Goal: Task Accomplishment & Management: Complete application form

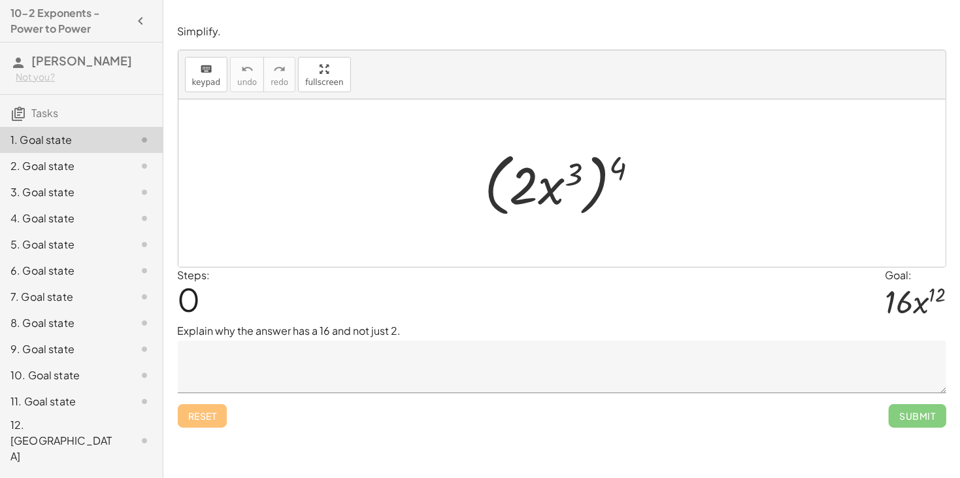
click at [331, 371] on textarea at bounding box center [562, 366] width 768 height 52
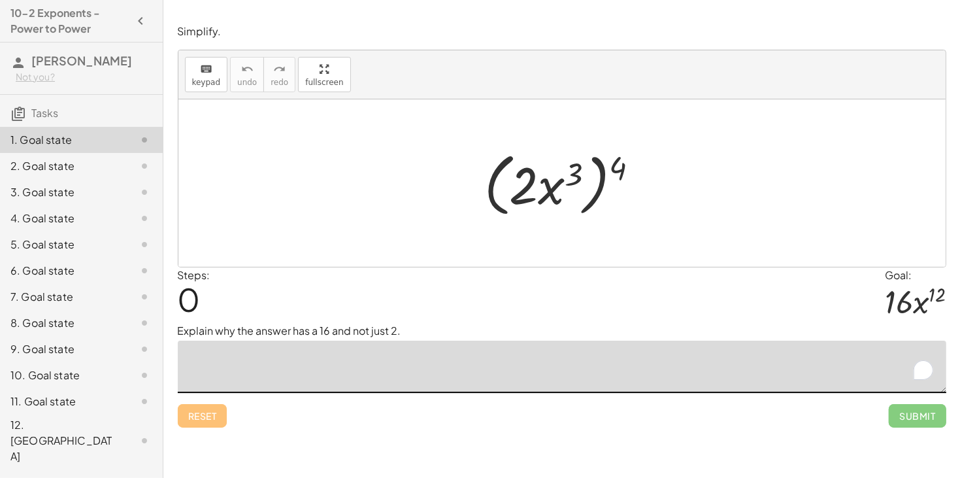
click at [573, 182] on div at bounding box center [567, 183] width 178 height 75
click at [527, 189] on div at bounding box center [567, 183] width 178 height 75
drag, startPoint x: 527, startPoint y: 189, endPoint x: 570, endPoint y: 212, distance: 49.7
click at [570, 212] on div at bounding box center [567, 183] width 178 height 75
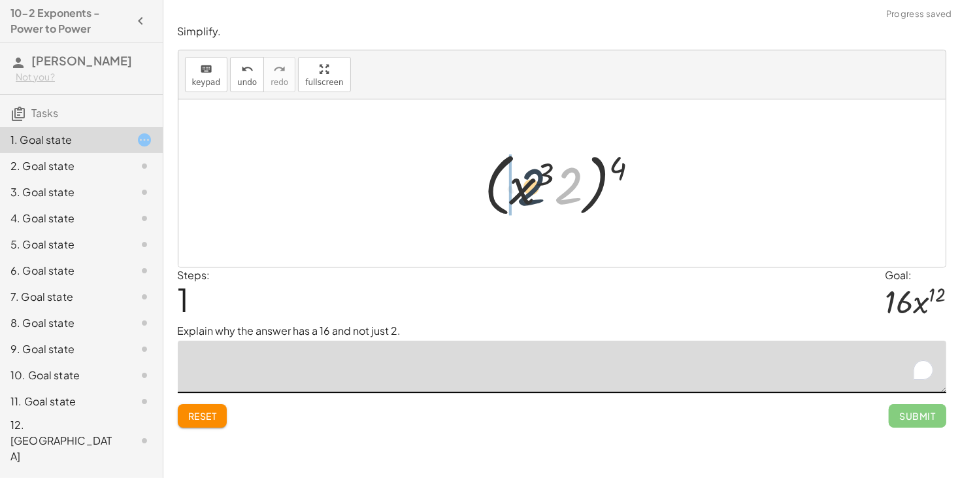
drag, startPoint x: 562, startPoint y: 197, endPoint x: 511, endPoint y: 193, distance: 51.1
click at [511, 193] on div at bounding box center [567, 183] width 178 height 75
drag, startPoint x: 545, startPoint y: 190, endPoint x: 613, endPoint y: 178, distance: 69.0
click at [613, 178] on div at bounding box center [567, 183] width 178 height 75
drag, startPoint x: 620, startPoint y: 167, endPoint x: 570, endPoint y: 173, distance: 50.1
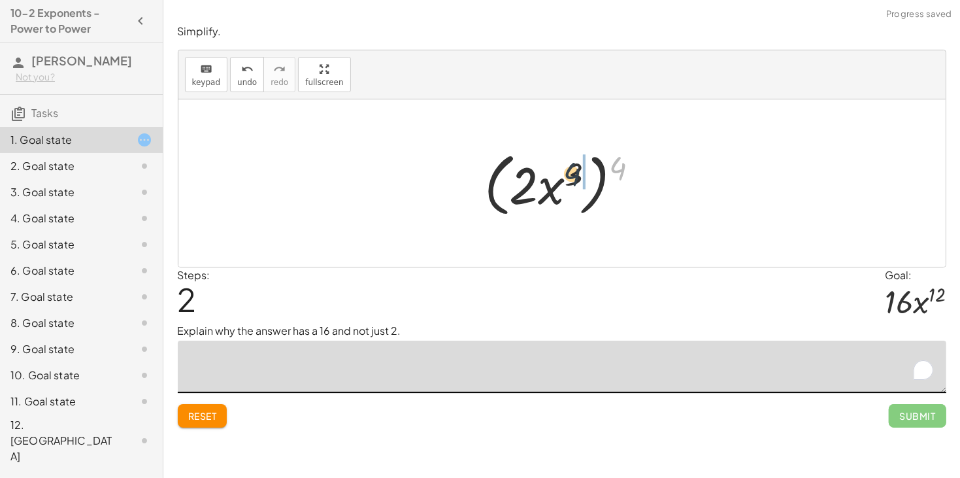
click at [570, 173] on div at bounding box center [567, 183] width 178 height 75
click at [591, 175] on div at bounding box center [567, 183] width 152 height 67
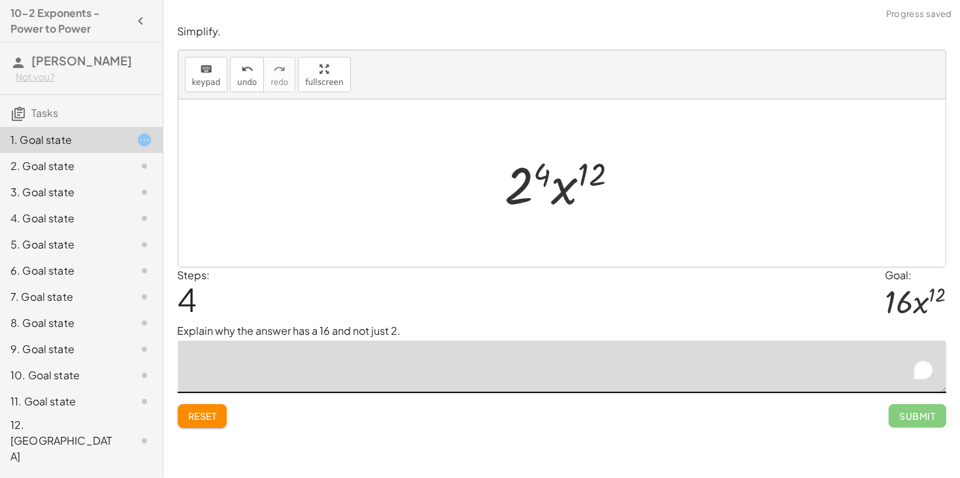
click at [539, 175] on div at bounding box center [567, 183] width 137 height 67
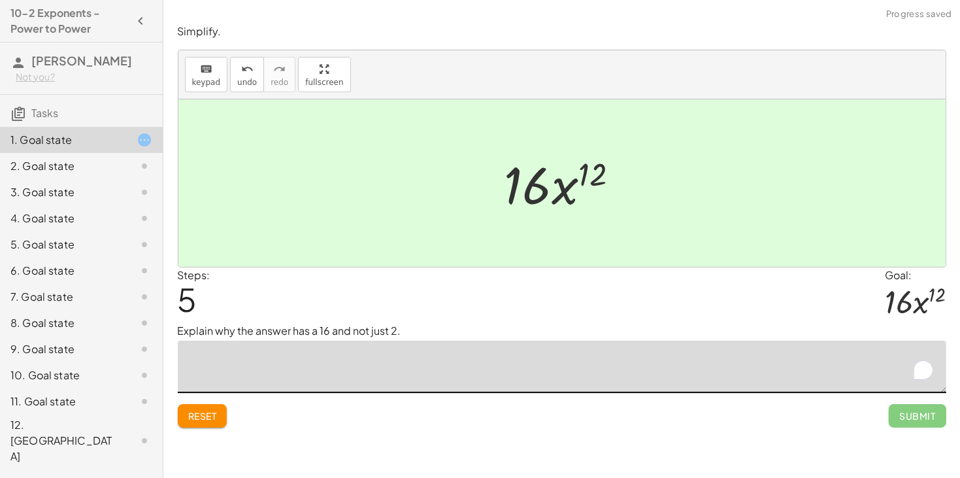
click at [723, 366] on textarea "To enrich screen reader interactions, please activate Accessibility in Grammarl…" at bounding box center [562, 366] width 768 height 52
type textarea "**********"
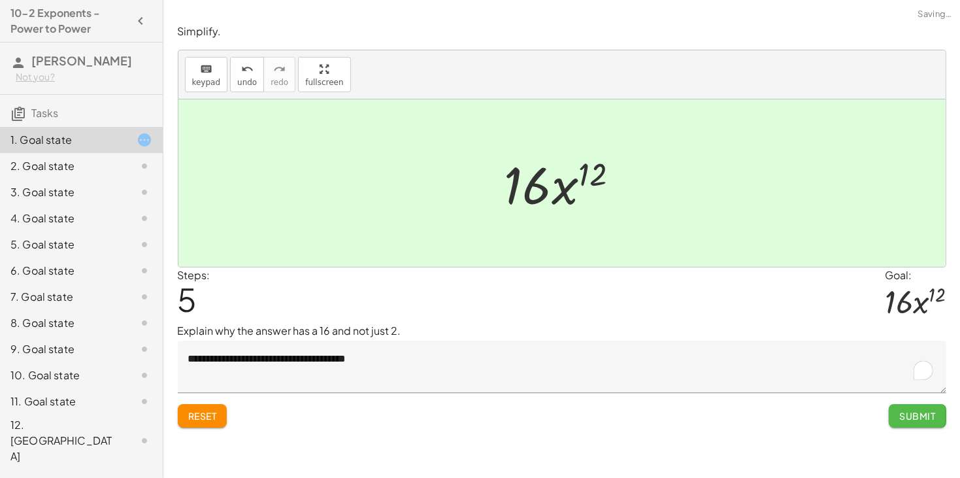
click at [896, 423] on button "Submit" at bounding box center [917, 416] width 57 height 24
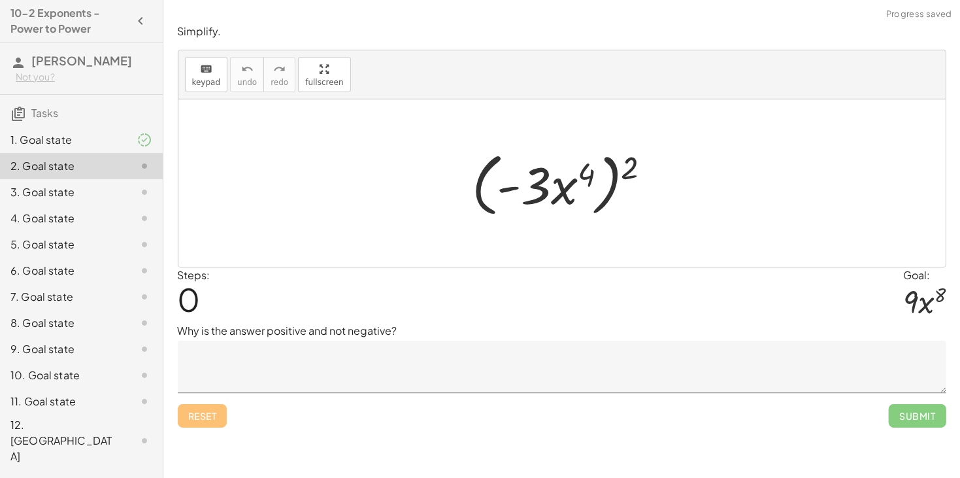
click at [703, 367] on textarea at bounding box center [562, 366] width 768 height 52
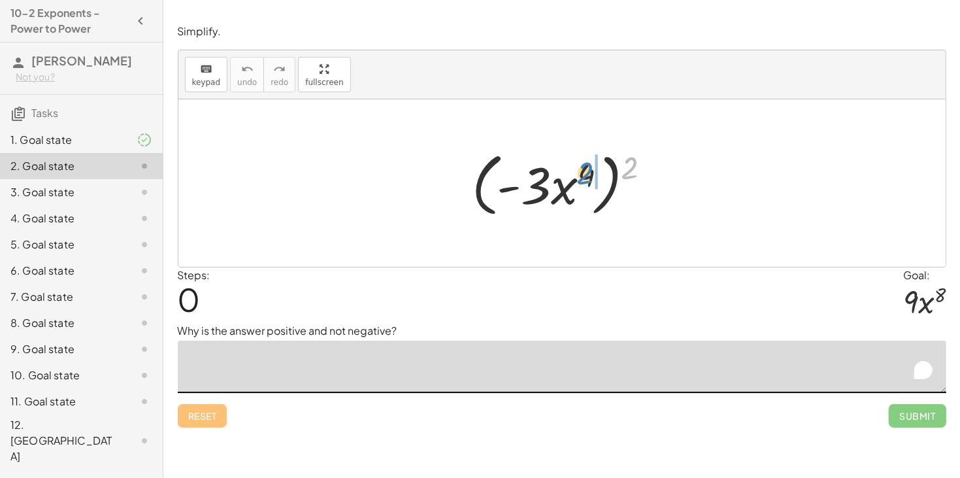
drag, startPoint x: 625, startPoint y: 174, endPoint x: 579, endPoint y: 180, distance: 46.1
click at [579, 180] on div at bounding box center [566, 183] width 203 height 75
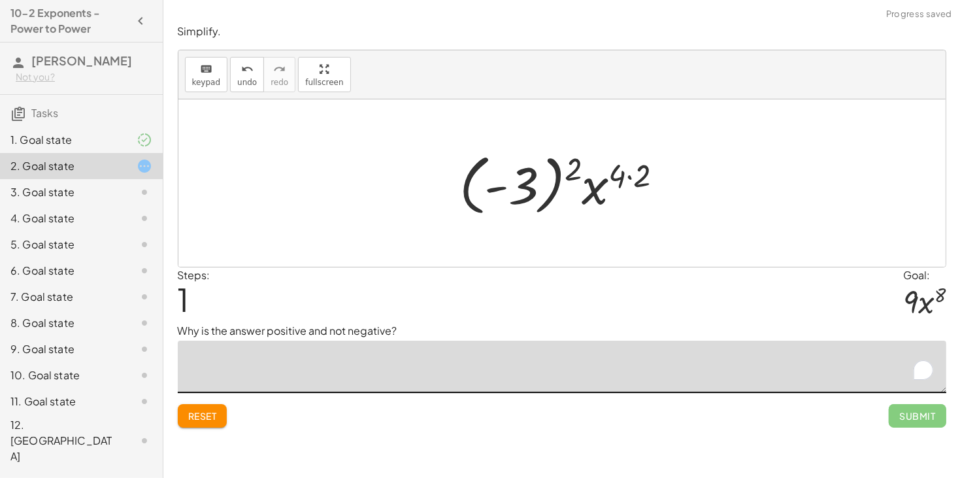
click at [501, 189] on div at bounding box center [566, 183] width 227 height 73
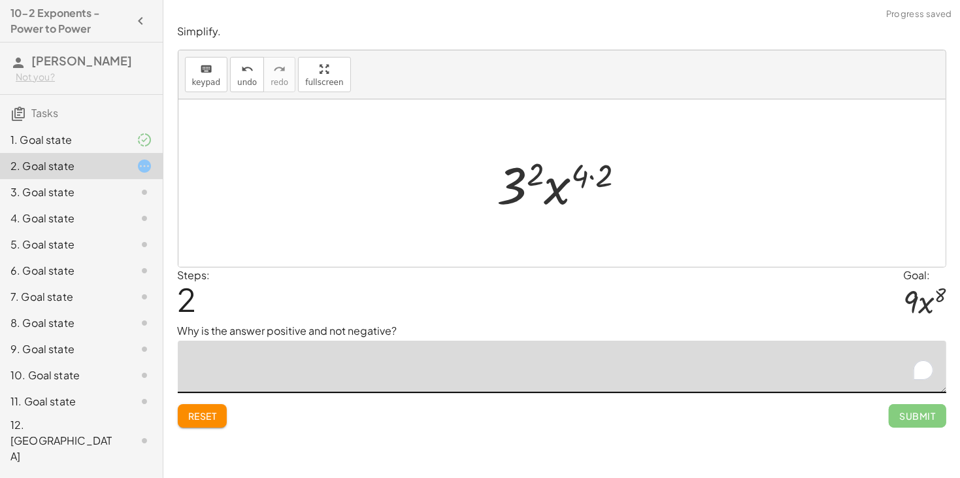
click at [533, 179] on div at bounding box center [567, 183] width 152 height 67
click at [579, 178] on div at bounding box center [567, 183] width 130 height 67
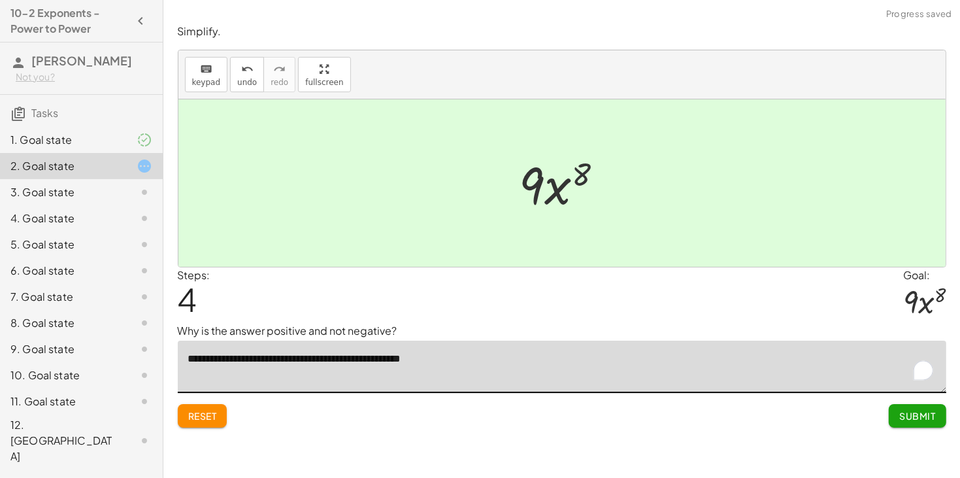
type textarea "**********"
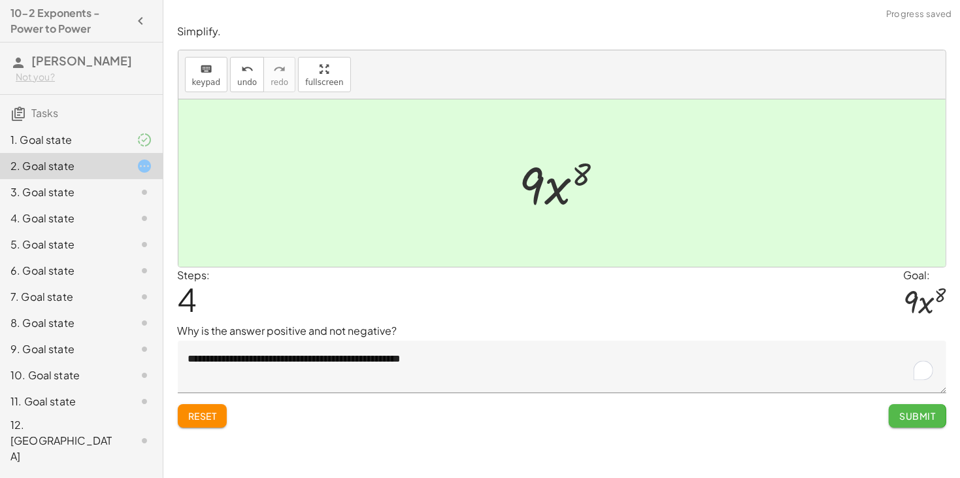
click at [925, 412] on span "Submit" at bounding box center [917, 416] width 36 height 12
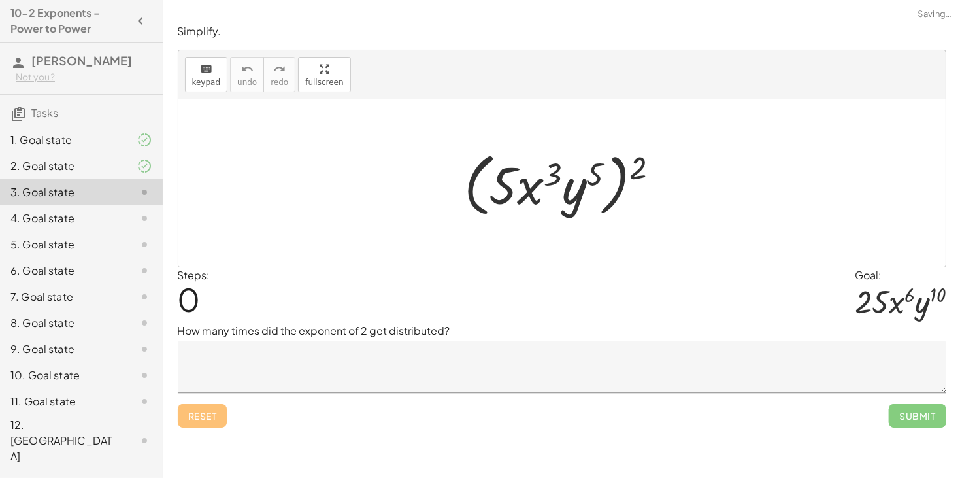
click at [424, 355] on textarea at bounding box center [562, 366] width 768 height 52
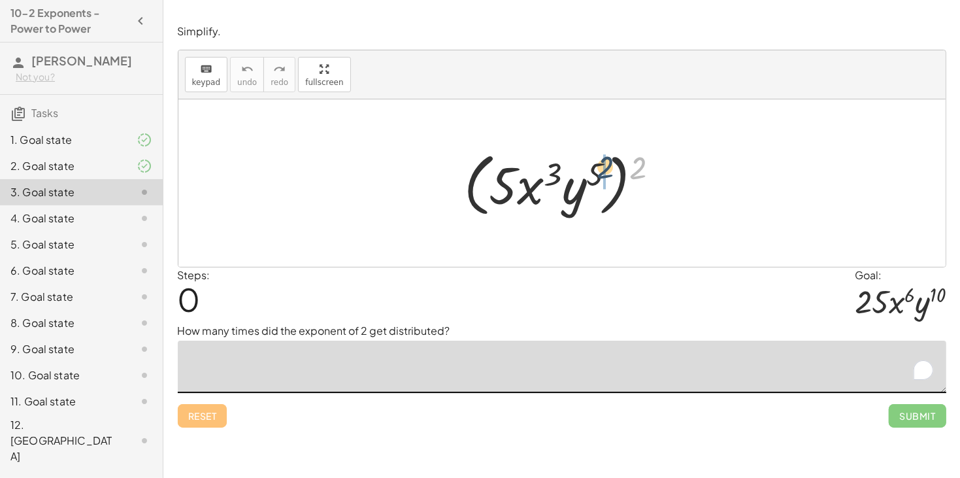
drag, startPoint x: 636, startPoint y: 169, endPoint x: 602, endPoint y: 168, distance: 34.0
click at [602, 168] on div at bounding box center [566, 183] width 219 height 75
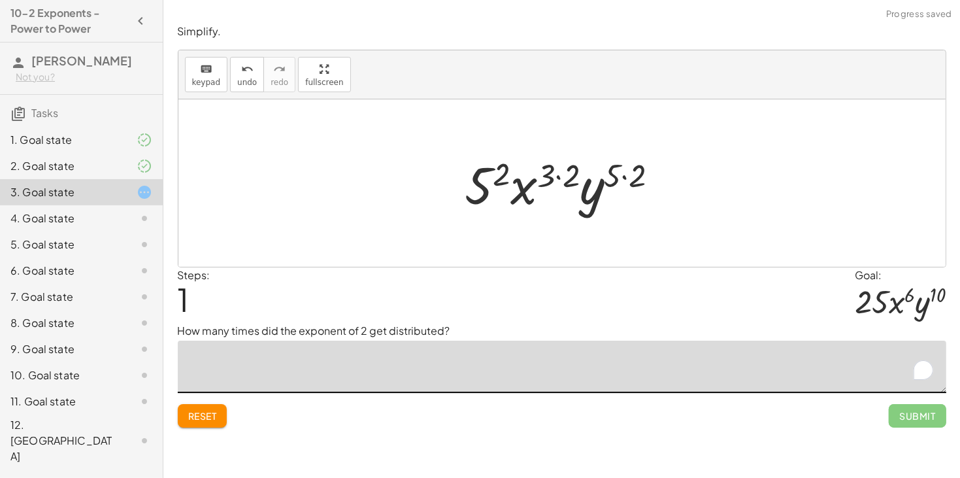
click at [621, 175] on div at bounding box center [567, 183] width 217 height 67
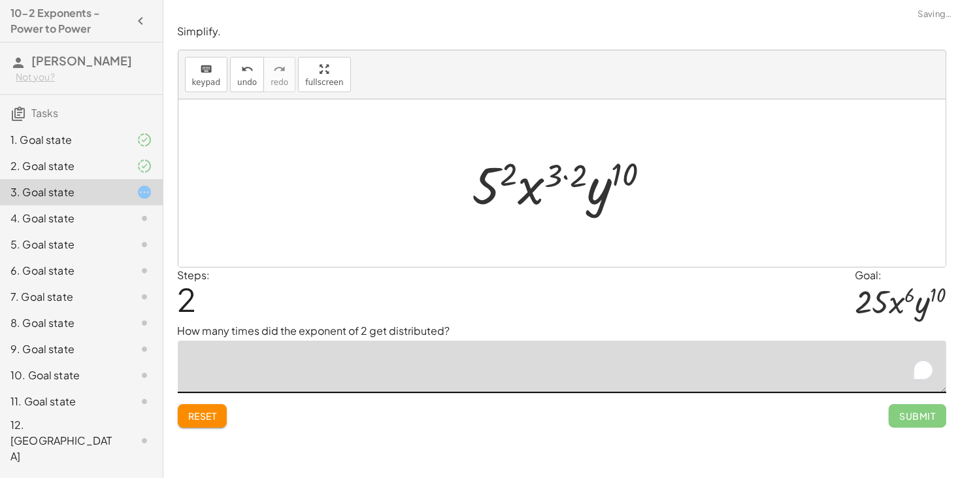
click at [568, 176] on div at bounding box center [567, 183] width 202 height 67
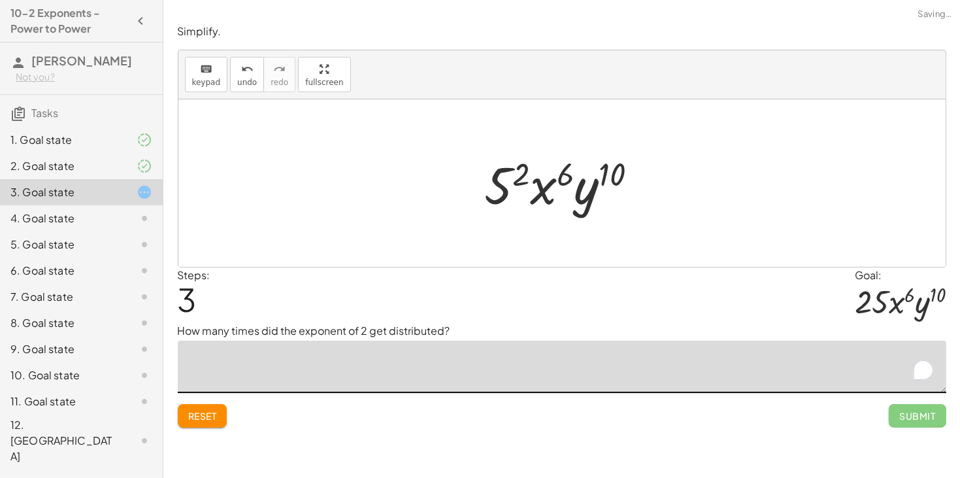
click at [523, 176] on div at bounding box center [566, 183] width 176 height 67
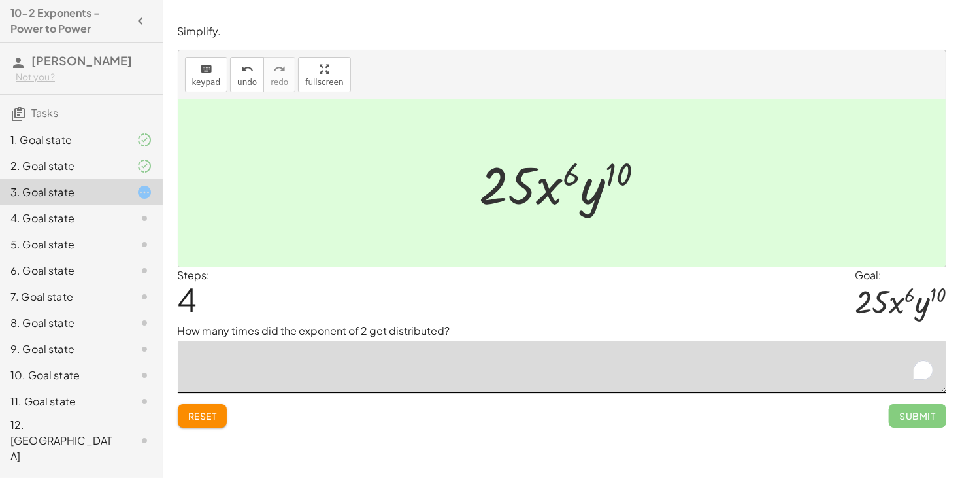
type textarea "*"
click at [246, 86] on button "undo undo" at bounding box center [247, 74] width 34 height 35
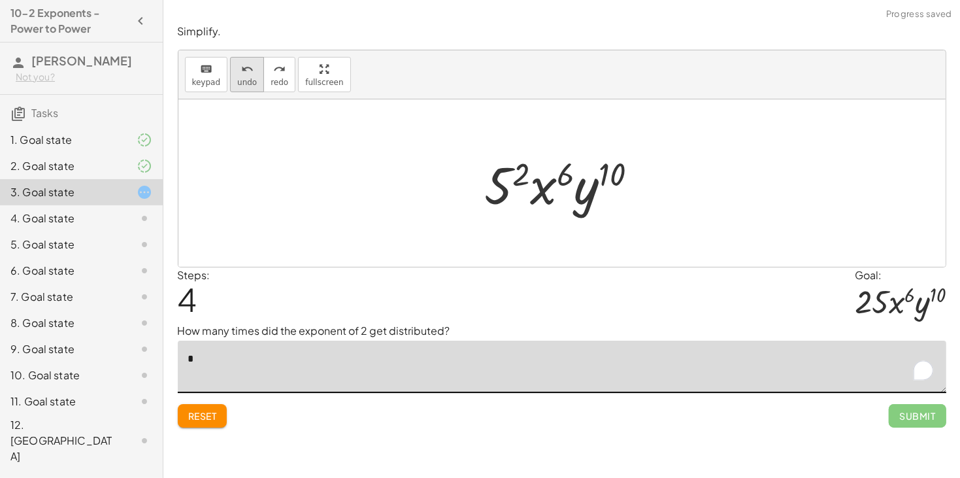
click at [246, 86] on button "undo undo" at bounding box center [247, 74] width 34 height 35
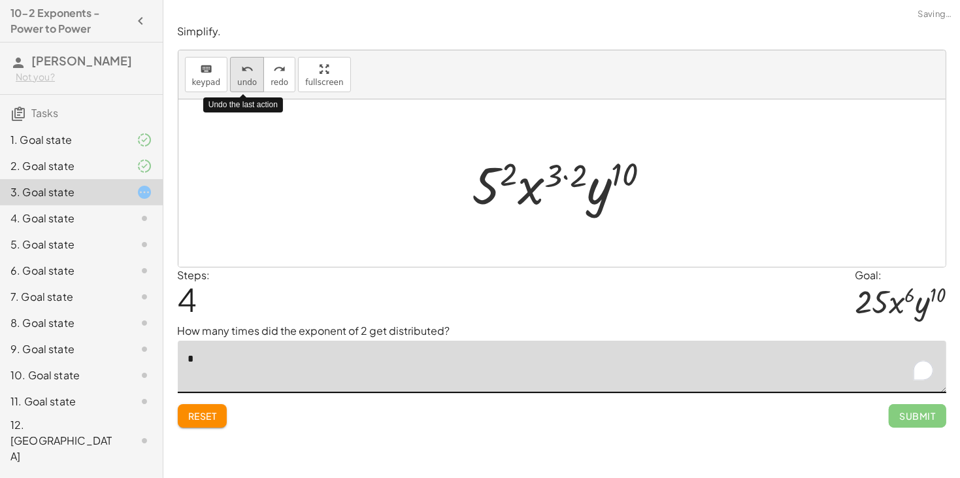
click at [247, 86] on button "undo undo" at bounding box center [247, 74] width 34 height 35
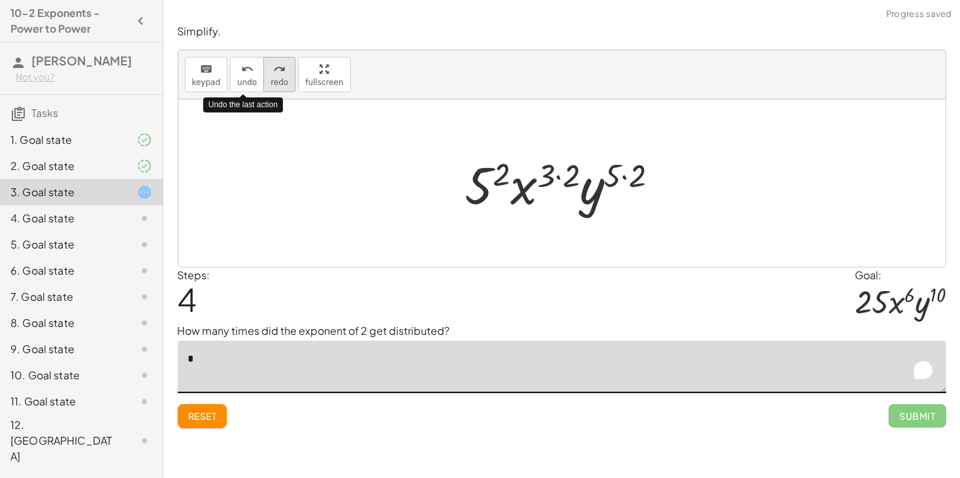
click at [265, 87] on button "redo redo" at bounding box center [279, 74] width 32 height 35
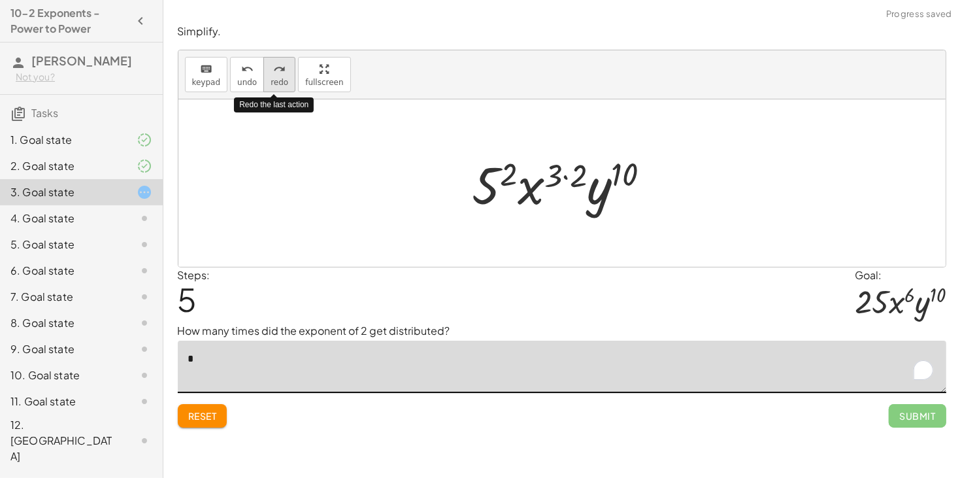
click at [265, 87] on button "redo redo" at bounding box center [279, 74] width 32 height 35
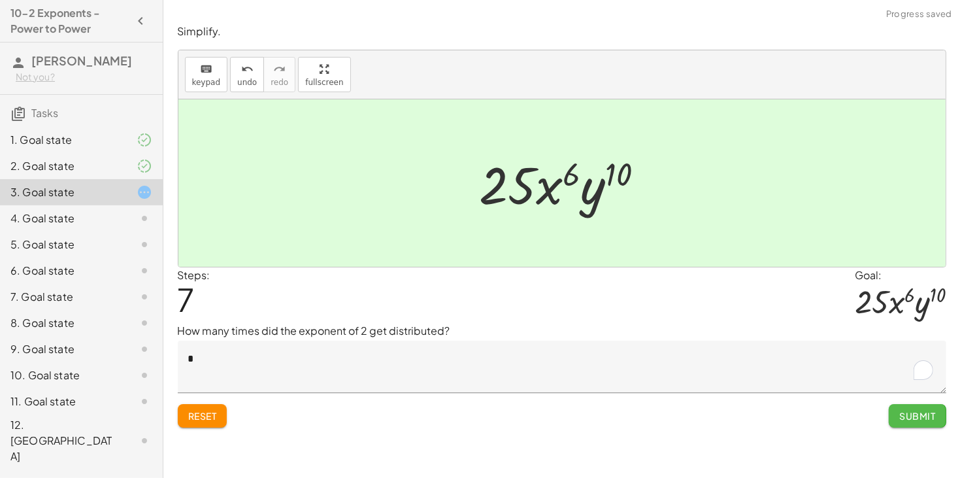
click at [907, 412] on span "Submit" at bounding box center [917, 416] width 36 height 12
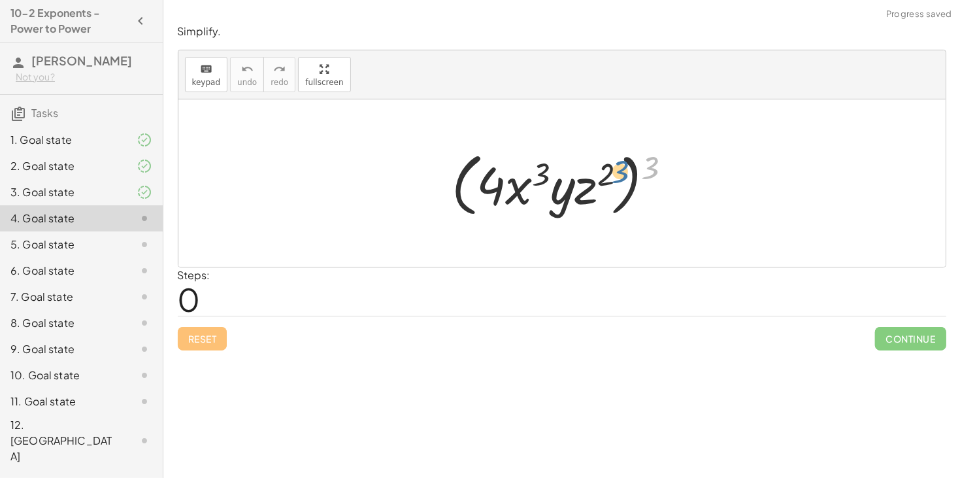
drag, startPoint x: 646, startPoint y: 170, endPoint x: 615, endPoint y: 174, distance: 31.7
click at [615, 174] on div at bounding box center [567, 183] width 244 height 75
drag, startPoint x: 653, startPoint y: 173, endPoint x: 603, endPoint y: 175, distance: 50.4
click at [603, 175] on div at bounding box center [567, 183] width 244 height 75
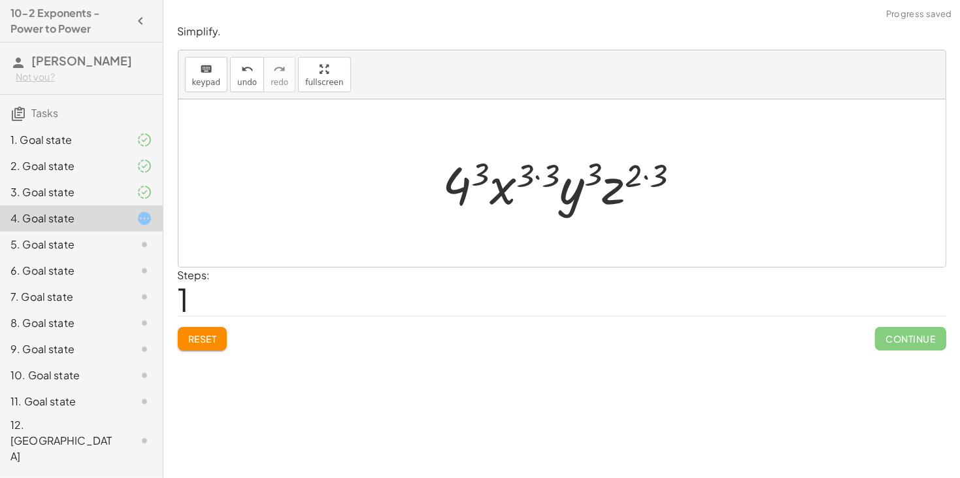
click at [536, 180] on div at bounding box center [567, 183] width 261 height 67
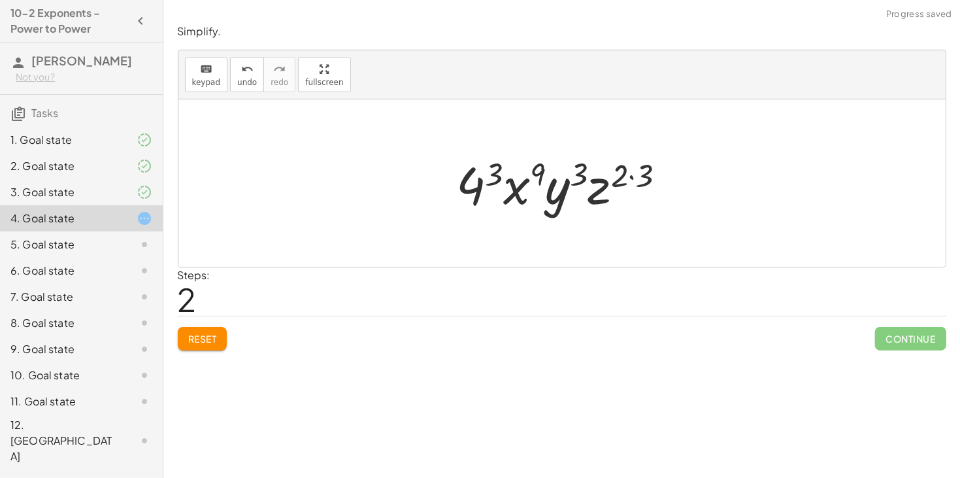
click at [630, 176] on div at bounding box center [566, 183] width 233 height 67
click at [630, 176] on div at bounding box center [567, 183] width 208 height 67
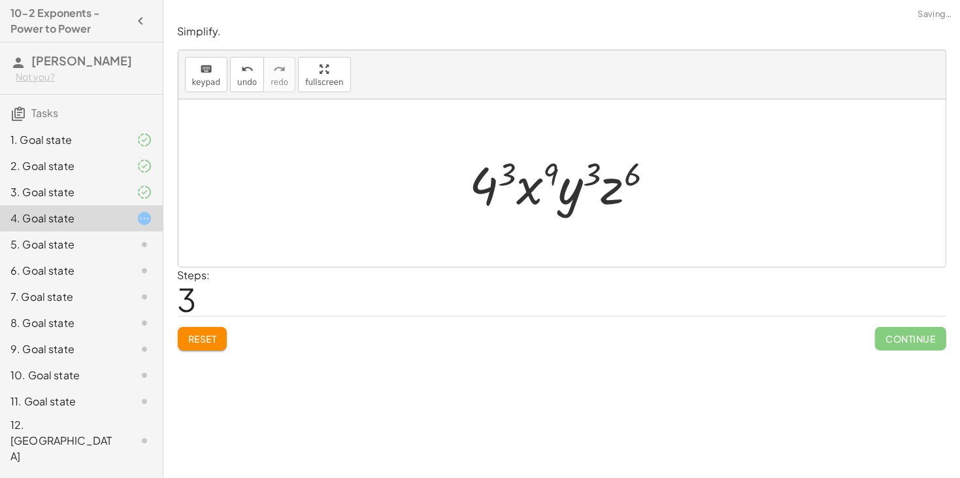
click at [505, 174] on div at bounding box center [567, 183] width 208 height 67
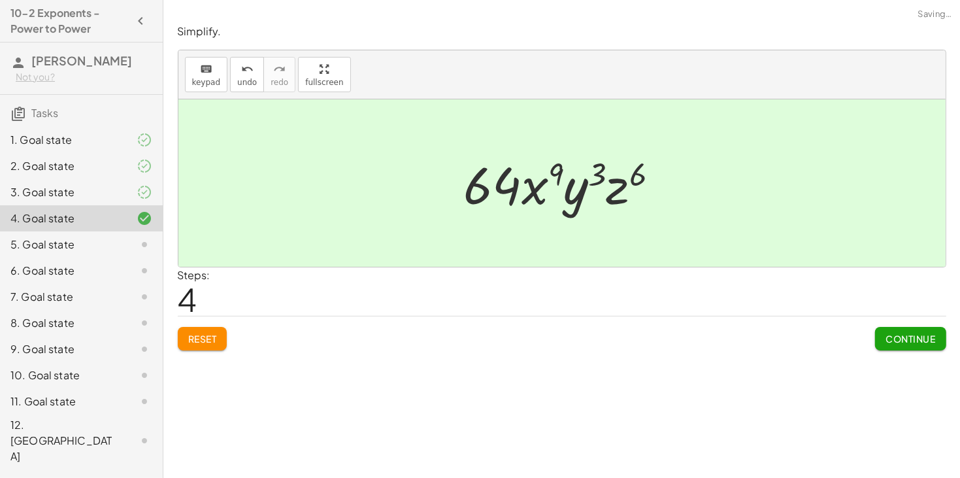
click at [894, 342] on span "Continue" at bounding box center [910, 339] width 50 height 12
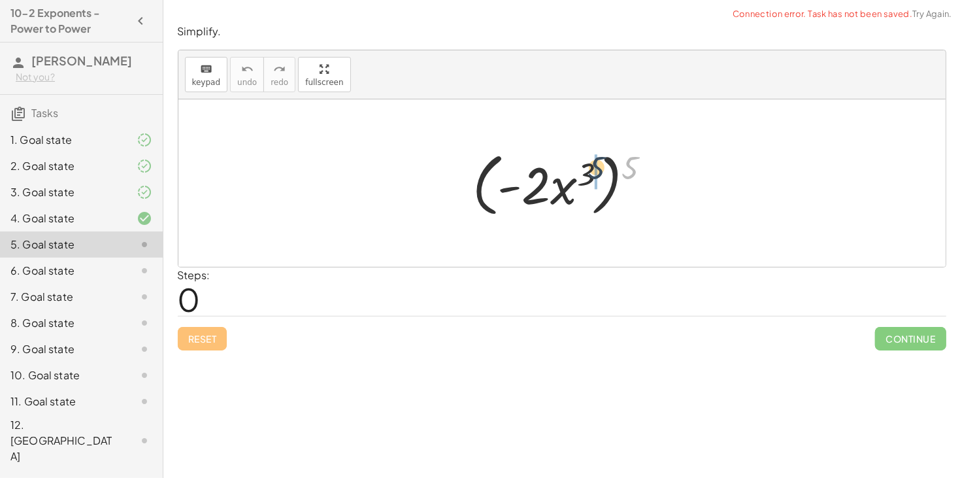
drag, startPoint x: 629, startPoint y: 177, endPoint x: 594, endPoint y: 178, distance: 35.3
click at [594, 178] on div at bounding box center [567, 183] width 202 height 75
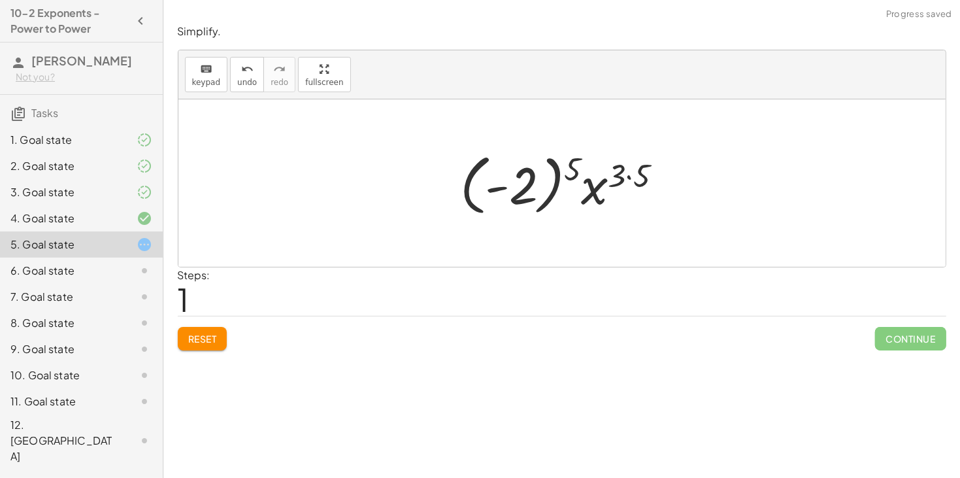
click at [628, 177] on div at bounding box center [567, 183] width 226 height 73
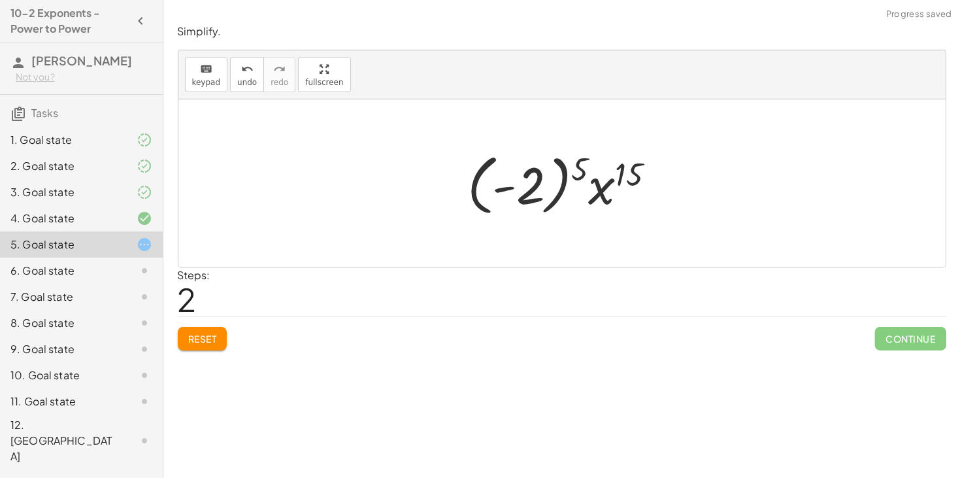
click at [507, 189] on div at bounding box center [567, 183] width 212 height 73
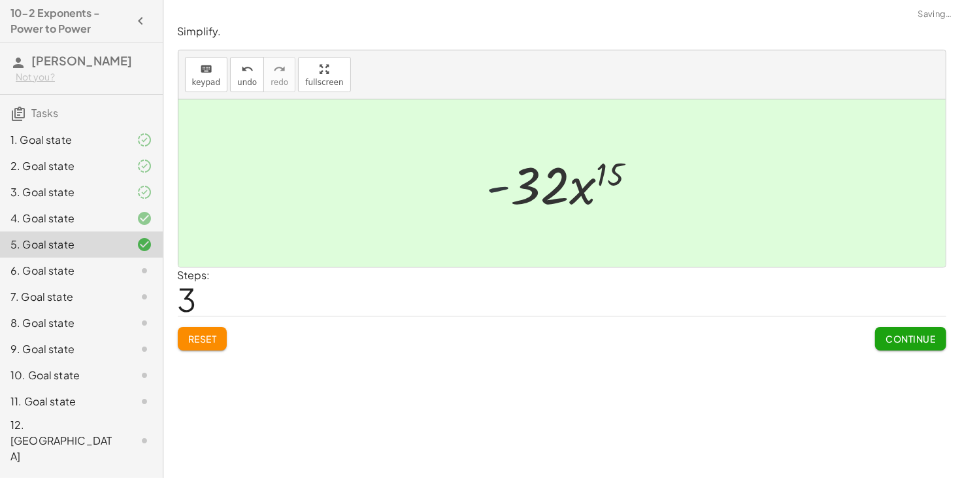
click at [497, 188] on div at bounding box center [566, 183] width 173 height 67
click at [911, 338] on span "Continue" at bounding box center [910, 339] width 50 height 12
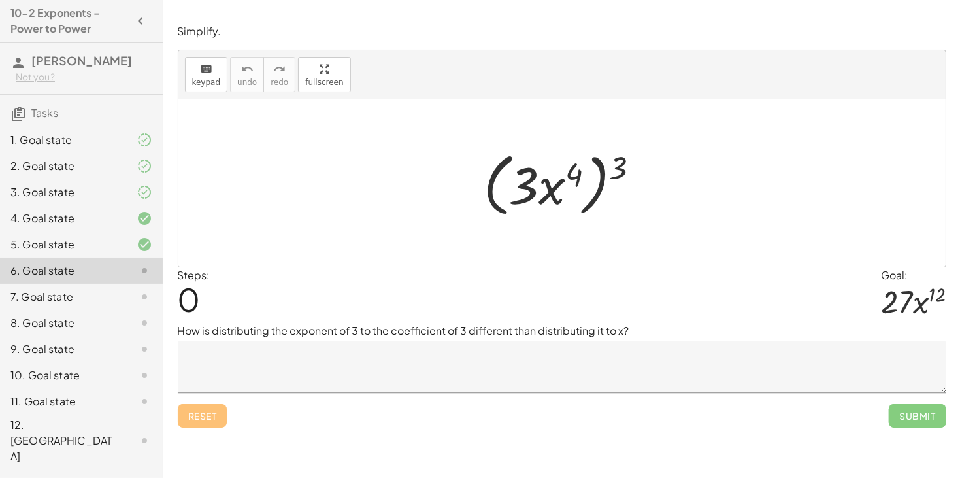
click at [476, 360] on textarea at bounding box center [562, 366] width 768 height 52
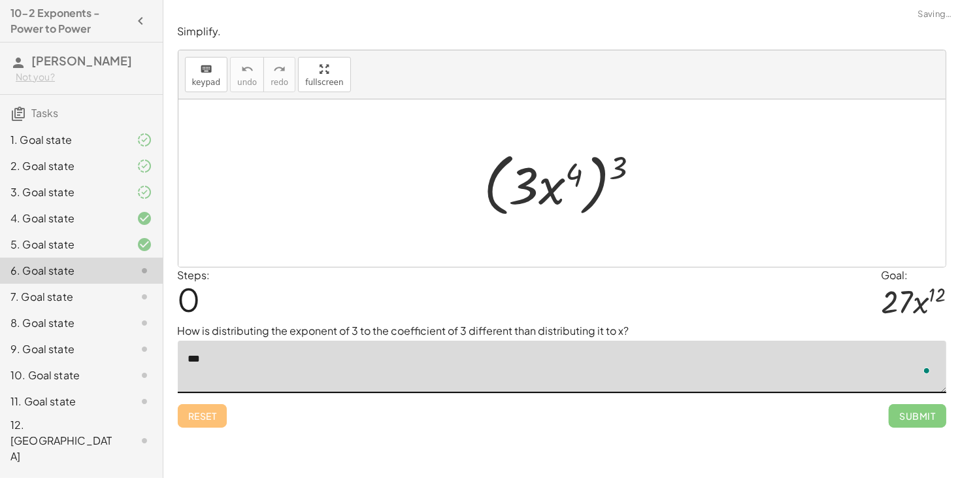
type textarea "*"
drag, startPoint x: 620, startPoint y: 176, endPoint x: 588, endPoint y: 180, distance: 32.2
click at [588, 180] on div at bounding box center [567, 183] width 180 height 75
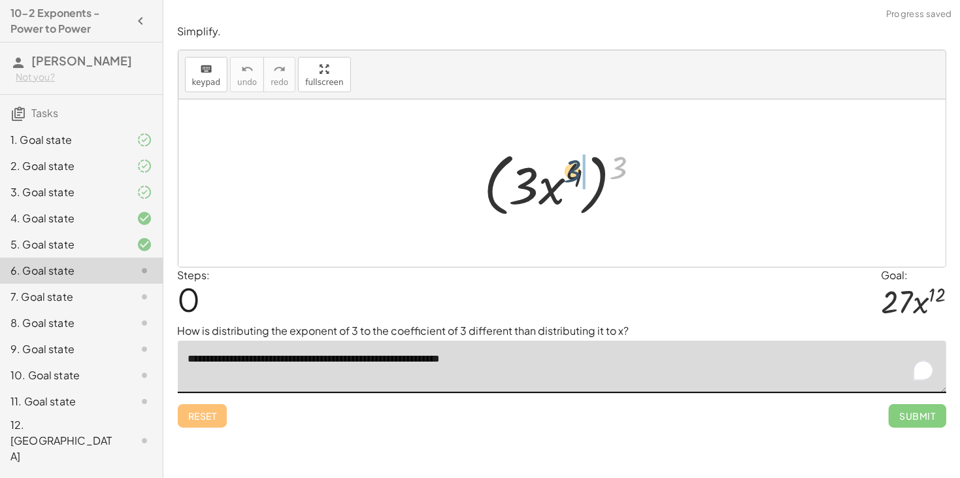
drag, startPoint x: 615, startPoint y: 173, endPoint x: 567, endPoint y: 176, distance: 47.9
click at [567, 176] on div at bounding box center [567, 183] width 180 height 75
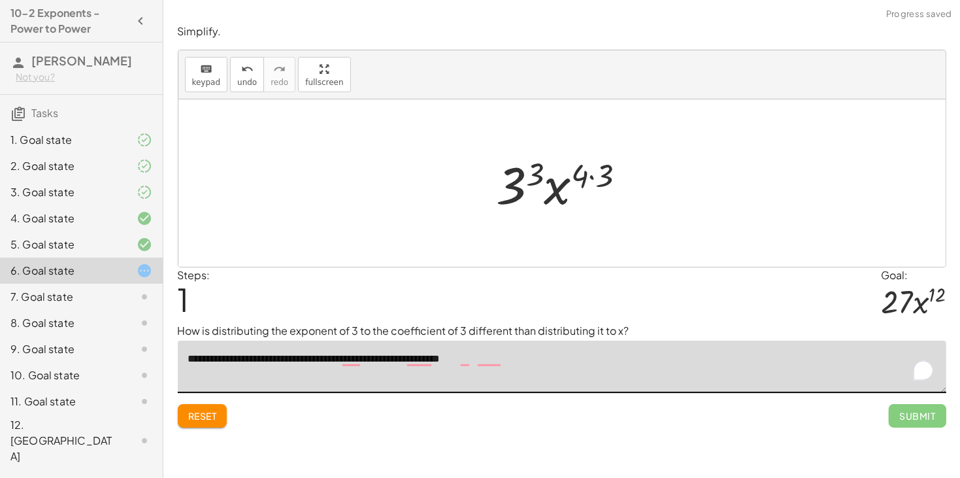
click at [538, 176] on div at bounding box center [566, 183] width 153 height 67
click at [593, 175] on div at bounding box center [566, 183] width 158 height 67
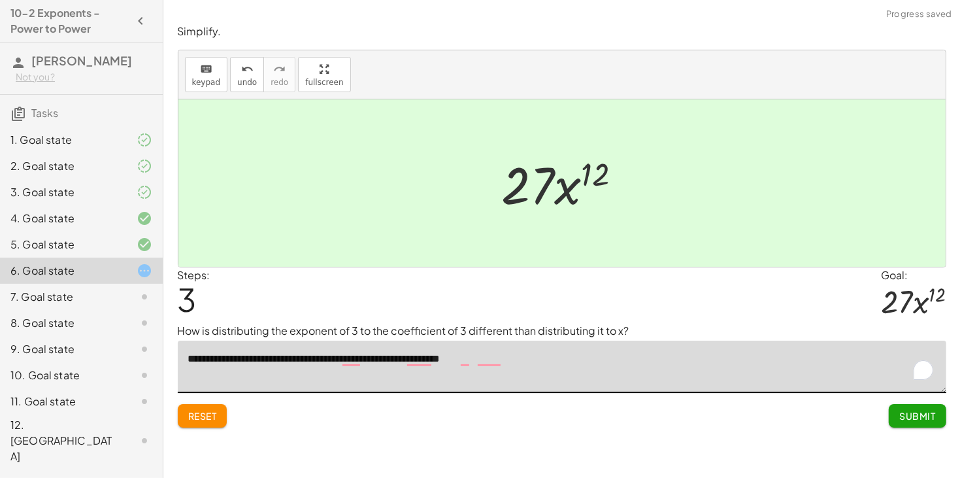
type textarea "**********"
click at [920, 412] on span "Submit" at bounding box center [917, 416] width 36 height 12
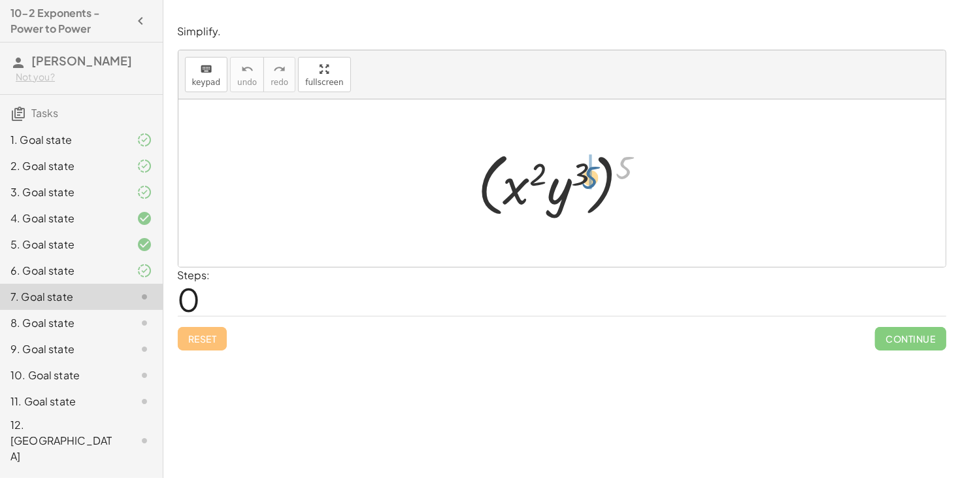
drag, startPoint x: 628, startPoint y: 162, endPoint x: 592, endPoint y: 173, distance: 37.4
click at [592, 173] on div at bounding box center [566, 183] width 191 height 75
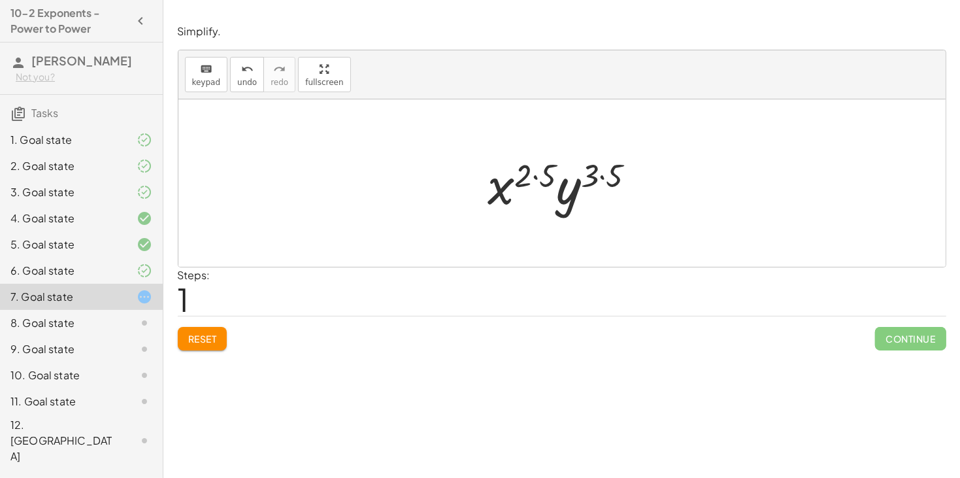
click at [534, 177] on div at bounding box center [567, 183] width 171 height 67
click at [591, 176] on div at bounding box center [567, 183] width 156 height 67
click at [594, 176] on div at bounding box center [567, 183] width 156 height 67
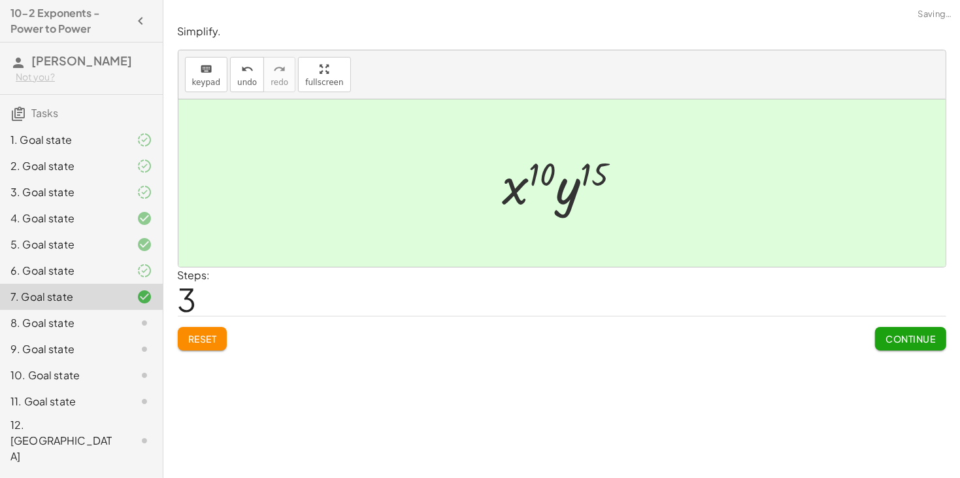
click at [0, 0] on div "Simplify. keyboard keypad undo undo redo redo fullscreen ( · x 2 · y 3 ) 5 · x …" at bounding box center [0, 0] width 0 height 0
click at [901, 345] on button "Continue" at bounding box center [910, 339] width 71 height 24
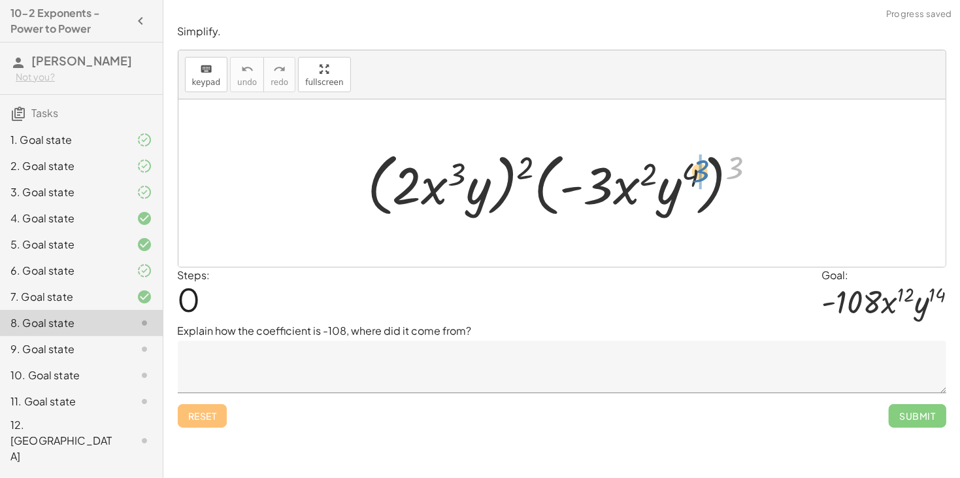
drag, startPoint x: 732, startPoint y: 168, endPoint x: 695, endPoint y: 173, distance: 37.5
click at [695, 173] on div at bounding box center [567, 183] width 412 height 75
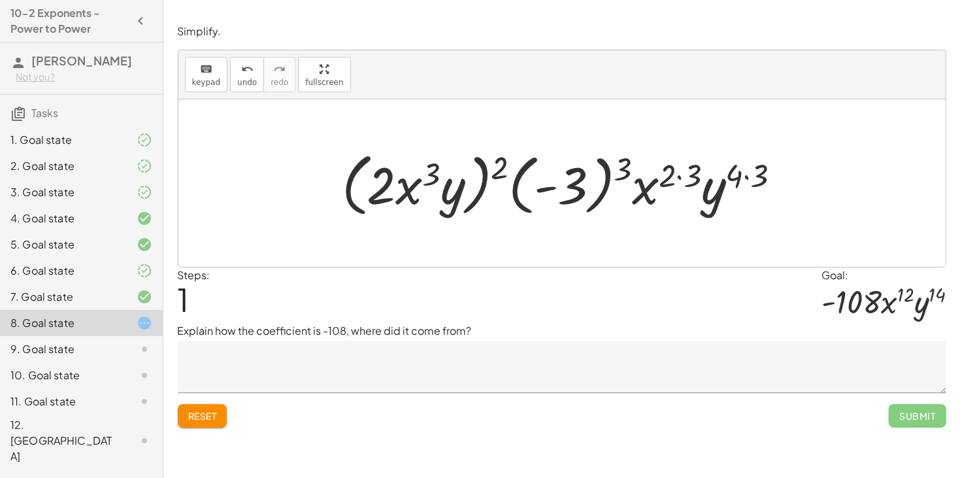
click at [547, 187] on div at bounding box center [566, 183] width 463 height 75
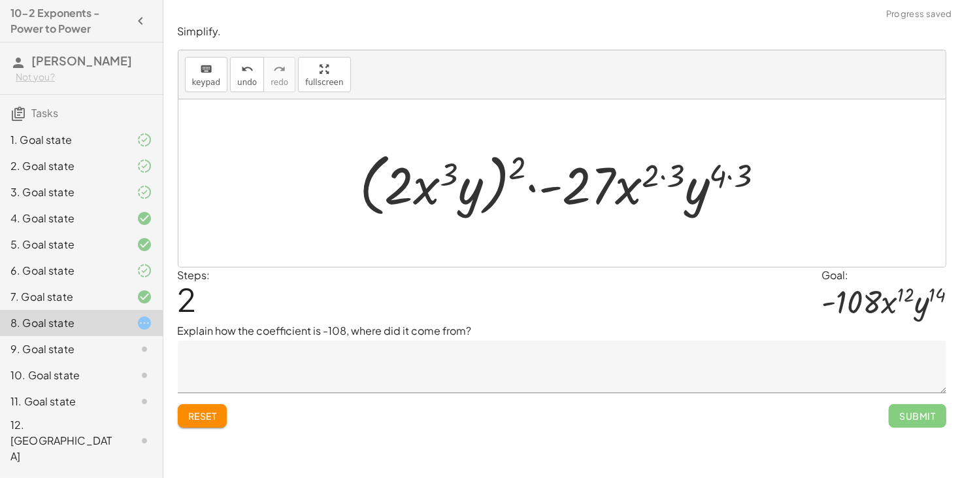
click at [659, 174] on div at bounding box center [567, 183] width 429 height 75
click at [726, 178] on div at bounding box center [567, 183] width 429 height 75
click at [665, 174] on div at bounding box center [567, 183] width 429 height 75
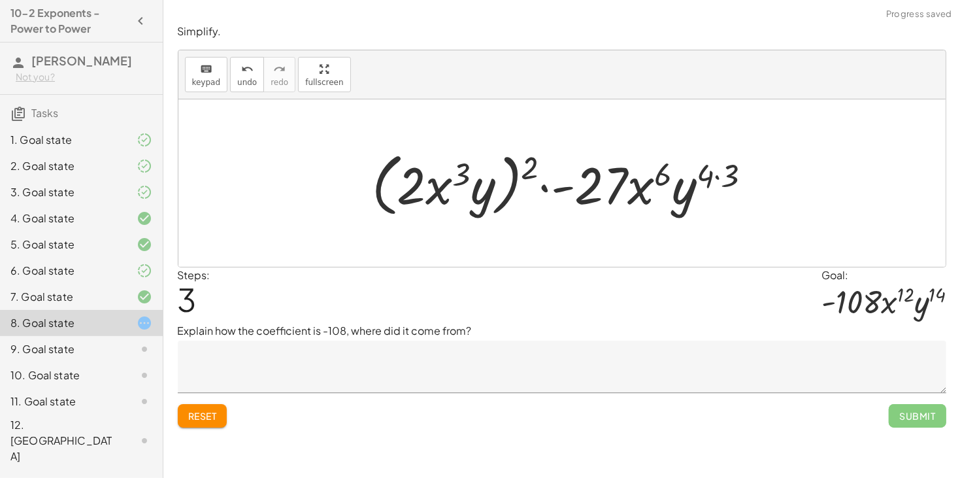
click at [716, 178] on div at bounding box center [566, 183] width 403 height 75
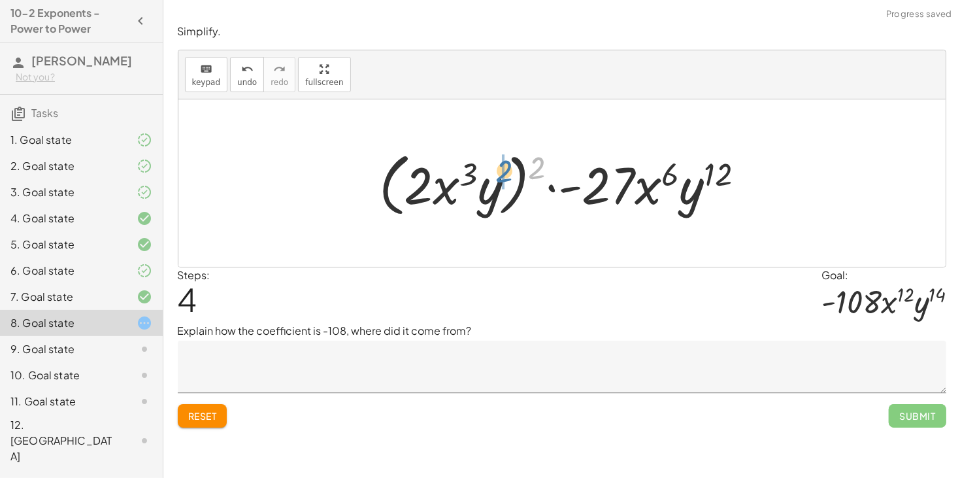
drag, startPoint x: 536, startPoint y: 171, endPoint x: 501, endPoint y: 174, distance: 35.4
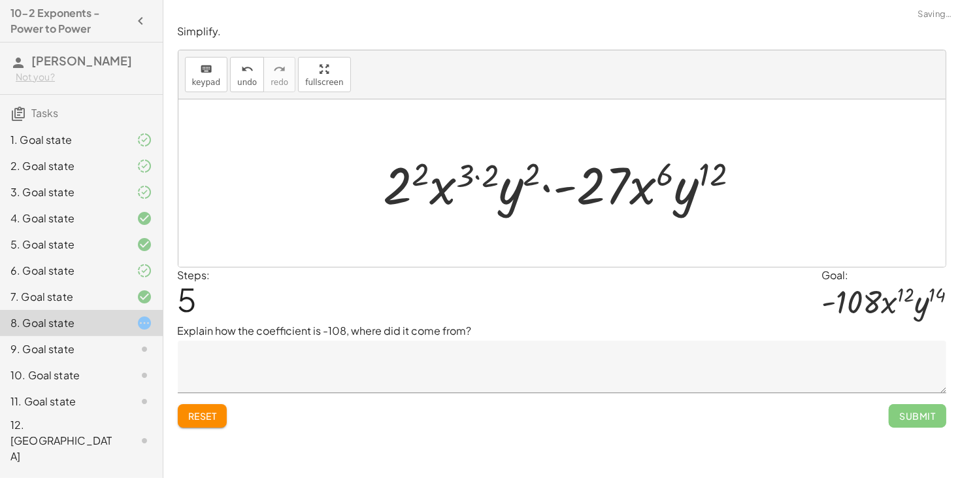
click at [476, 176] on div at bounding box center [566, 183] width 379 height 67
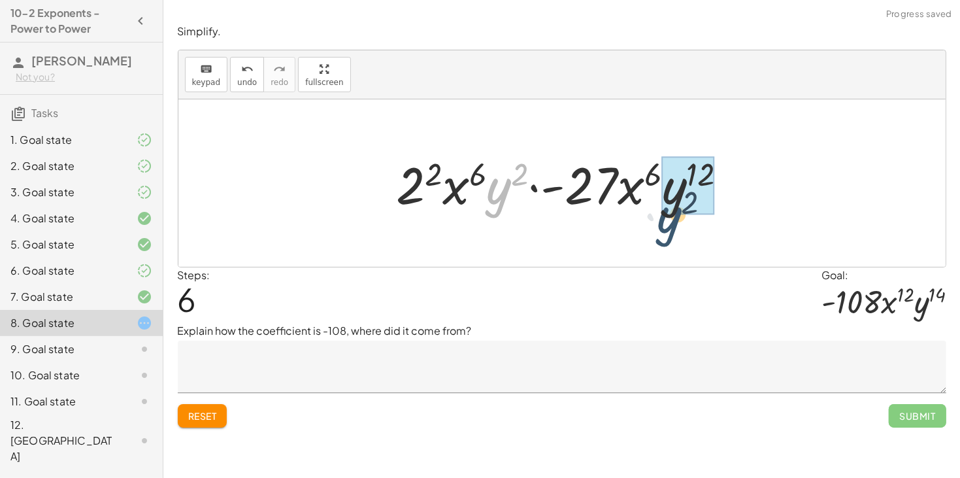
drag, startPoint x: 497, startPoint y: 191, endPoint x: 676, endPoint y: 206, distance: 180.3
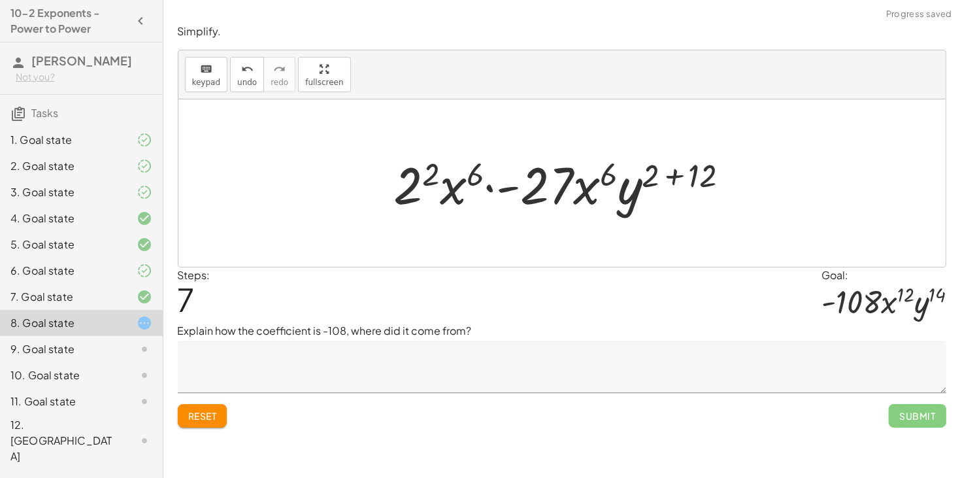
click at [678, 174] on div at bounding box center [567, 183] width 359 height 67
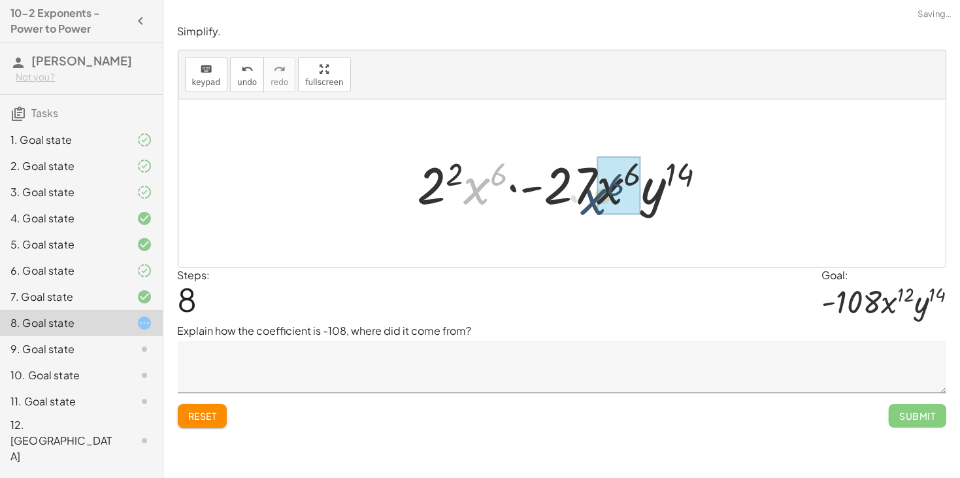
drag, startPoint x: 474, startPoint y: 193, endPoint x: 613, endPoint y: 204, distance: 139.6
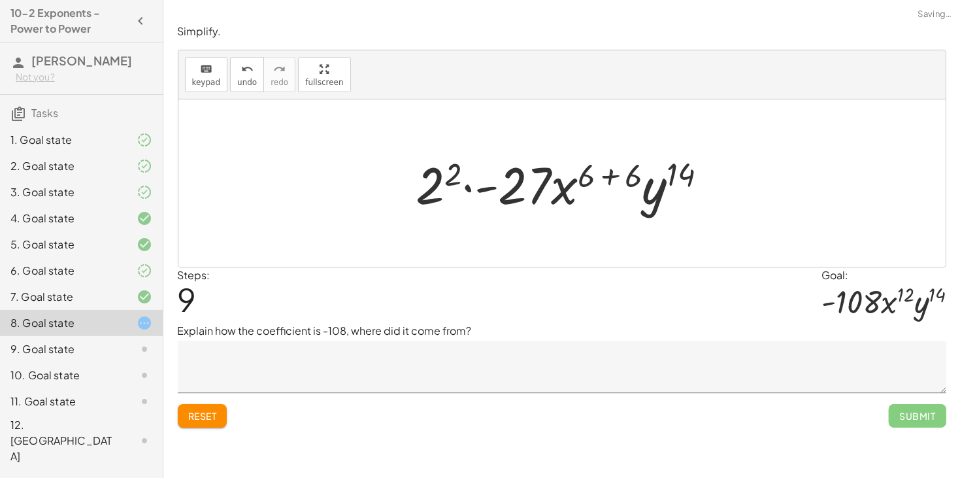
click at [609, 176] on div at bounding box center [567, 183] width 315 height 67
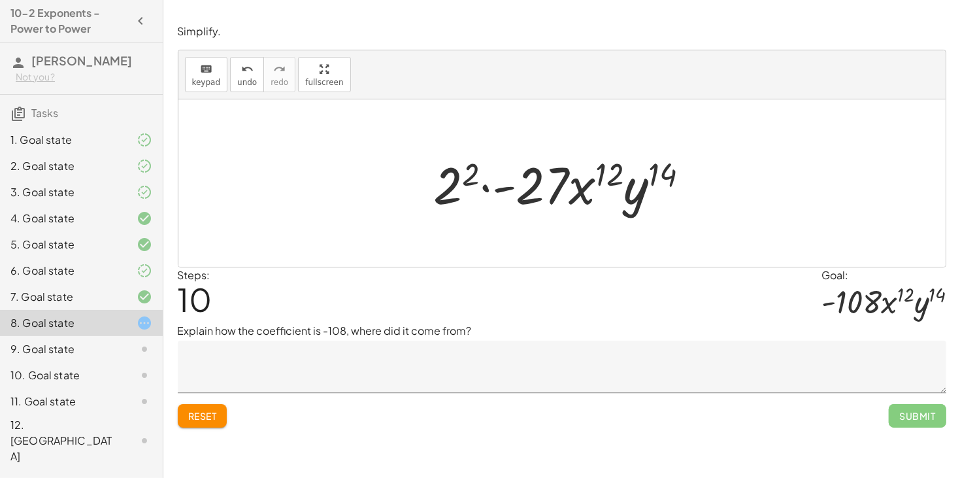
click at [489, 188] on div at bounding box center [566, 183] width 278 height 67
drag, startPoint x: 450, startPoint y: 190, endPoint x: 546, endPoint y: 189, distance: 96.1
click at [546, 189] on div at bounding box center [566, 183] width 278 height 67
click at [554, 183] on div at bounding box center [566, 183] width 278 height 67
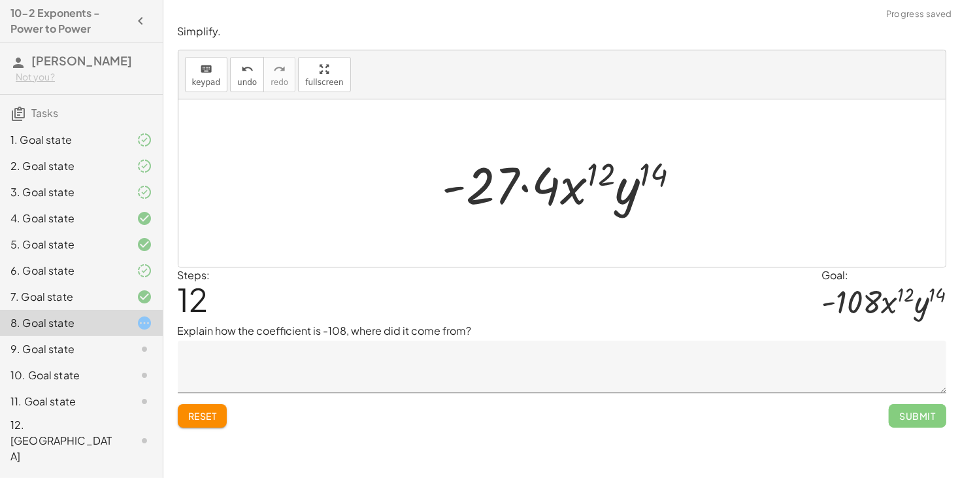
click at [525, 189] on div at bounding box center [566, 183] width 261 height 67
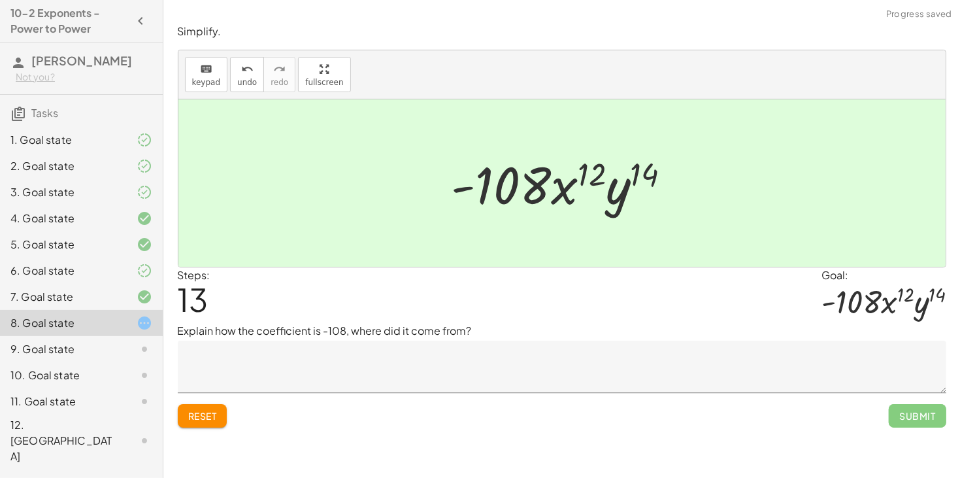
click at [897, 414] on span "Submit" at bounding box center [917, 416] width 57 height 24
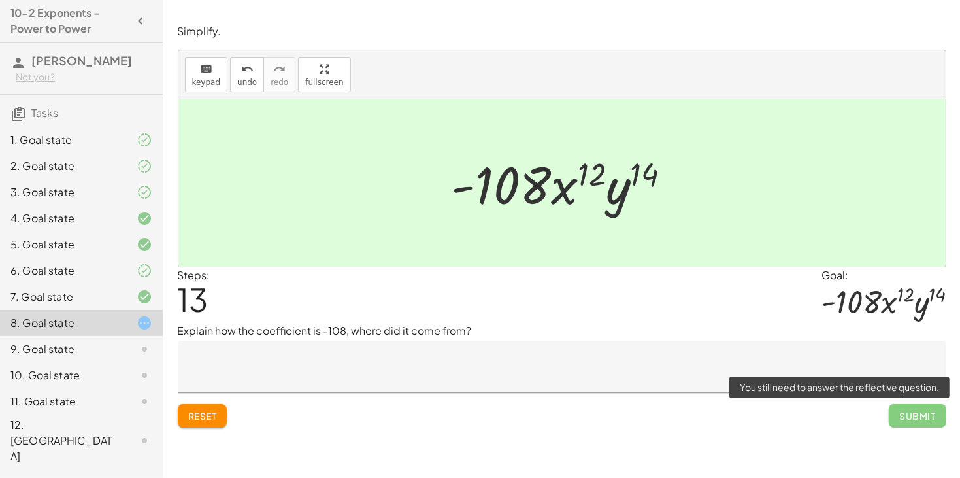
click at [906, 422] on span "Submit" at bounding box center [917, 416] width 57 height 24
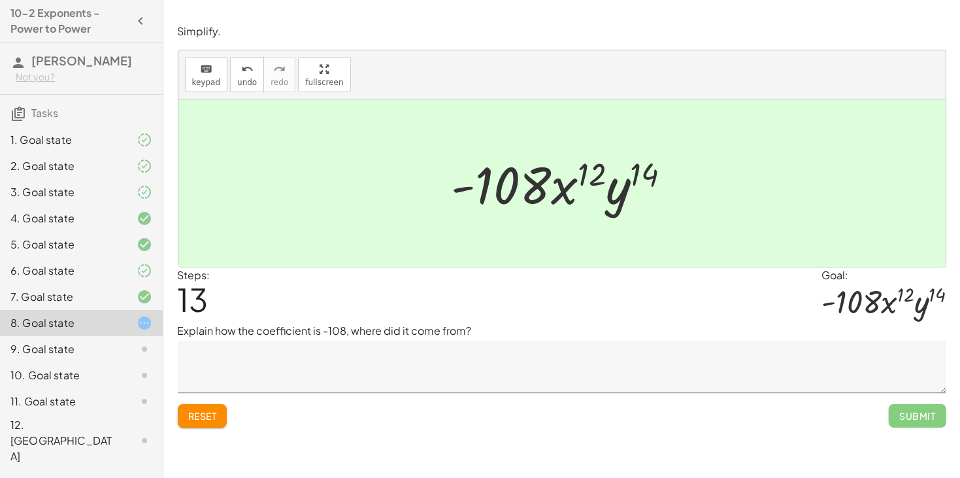
click at [565, 376] on textarea at bounding box center [562, 366] width 768 height 52
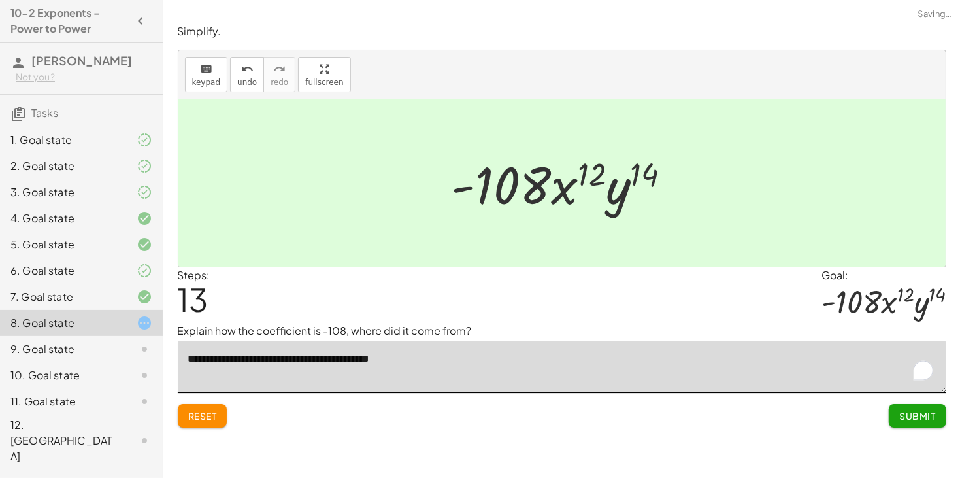
type textarea "**********"
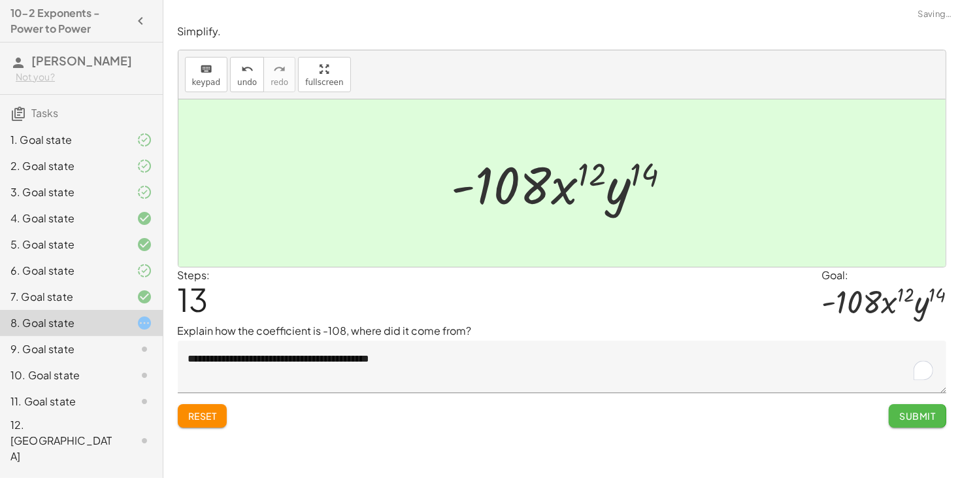
click at [927, 417] on span "Submit" at bounding box center [917, 416] width 36 height 12
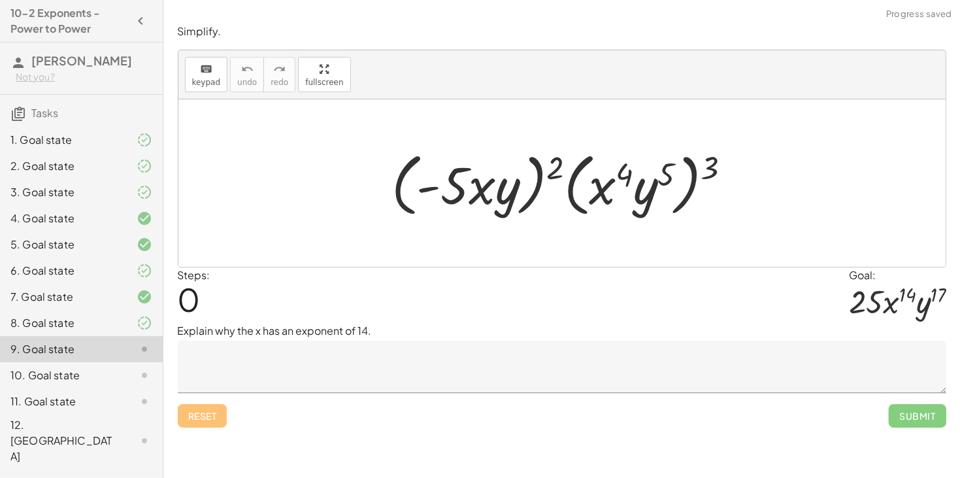
click at [314, 356] on textarea at bounding box center [562, 366] width 768 height 52
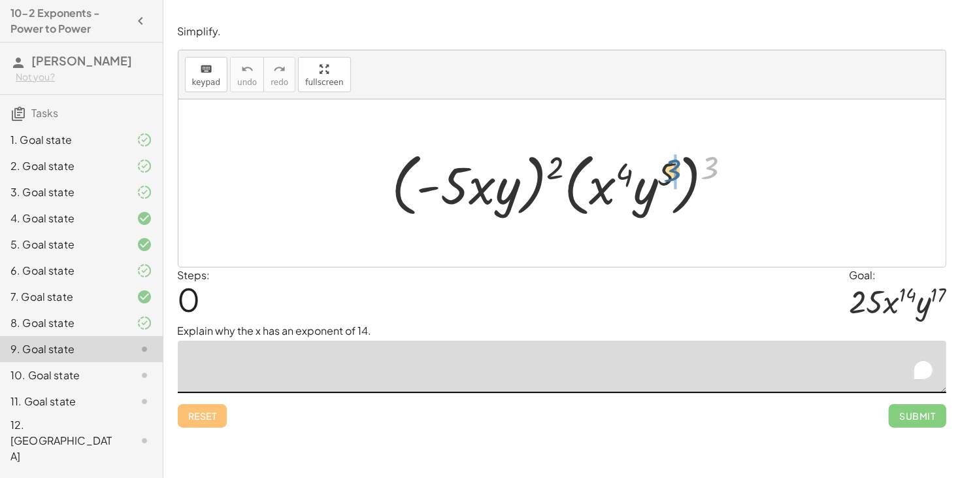
drag, startPoint x: 706, startPoint y: 170, endPoint x: 658, endPoint y: 175, distance: 48.6
click at [658, 175] on div at bounding box center [566, 183] width 363 height 75
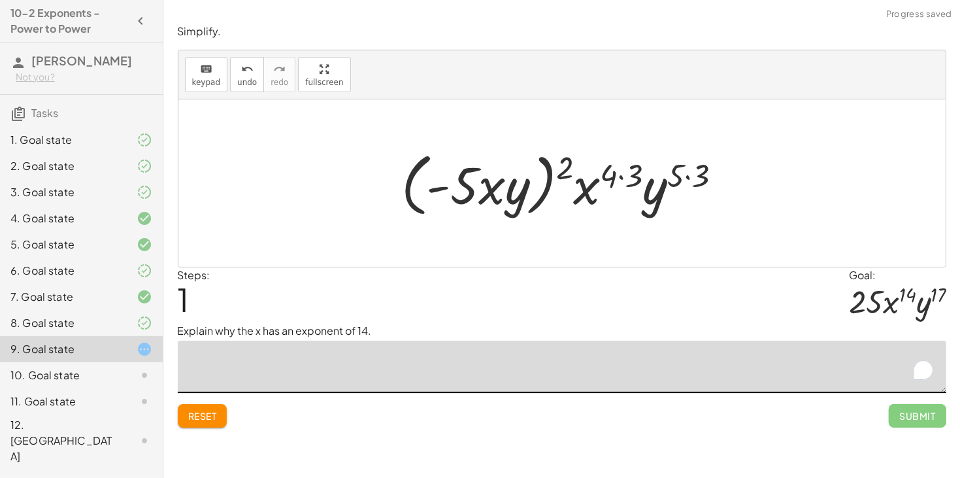
click at [687, 176] on div at bounding box center [567, 183] width 344 height 75
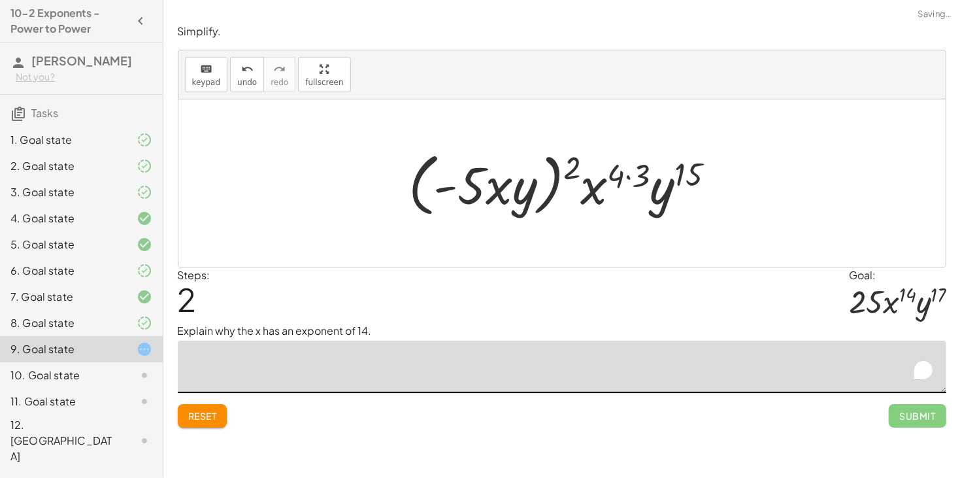
click at [631, 176] on div at bounding box center [567, 183] width 330 height 75
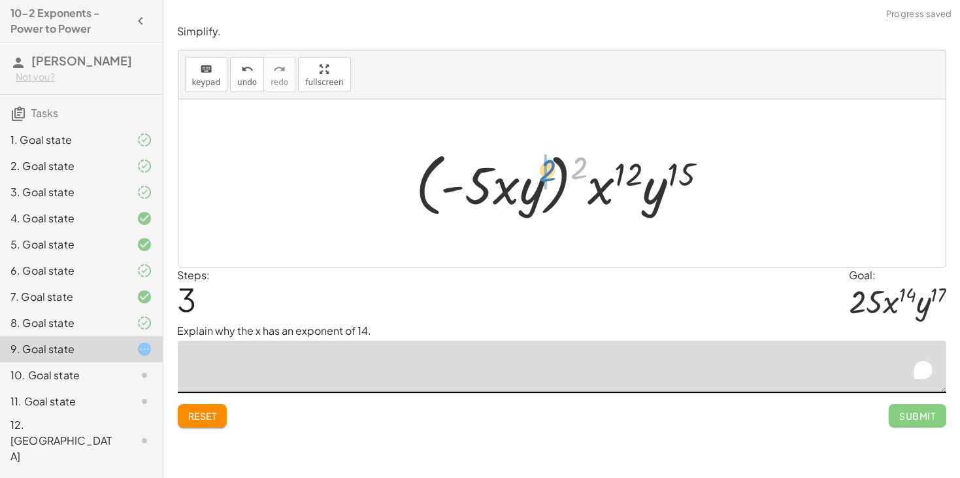
drag, startPoint x: 580, startPoint y: 169, endPoint x: 546, endPoint y: 172, distance: 34.1
click at [546, 172] on div at bounding box center [567, 183] width 316 height 75
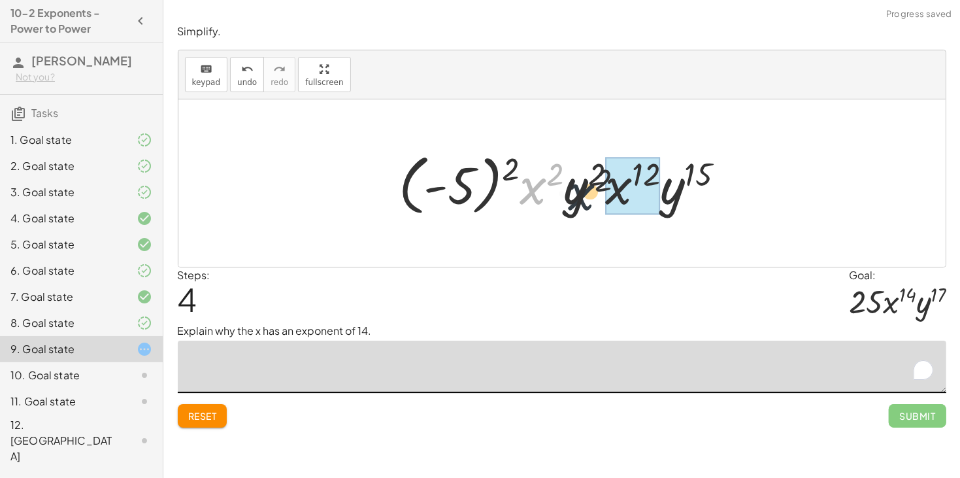
drag, startPoint x: 529, startPoint y: 186, endPoint x: 603, endPoint y: 191, distance: 74.6
click at [603, 191] on div at bounding box center [567, 183] width 350 height 73
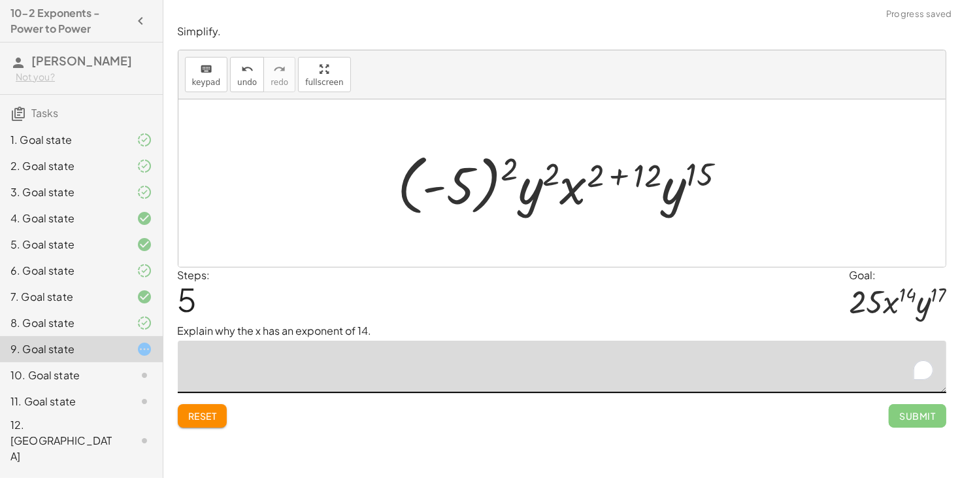
click at [619, 178] on div at bounding box center [567, 183] width 352 height 73
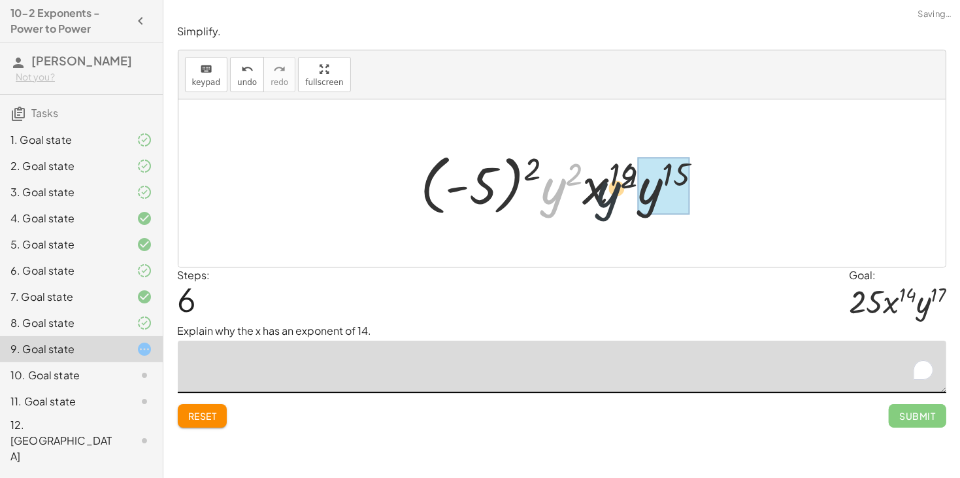
drag, startPoint x: 554, startPoint y: 190, endPoint x: 647, endPoint y: 191, distance: 92.8
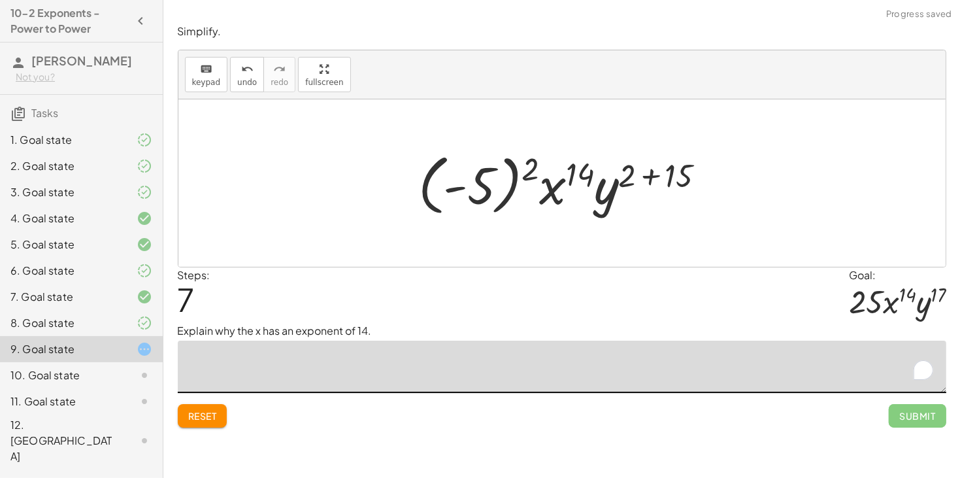
click at [652, 174] on div at bounding box center [567, 183] width 310 height 73
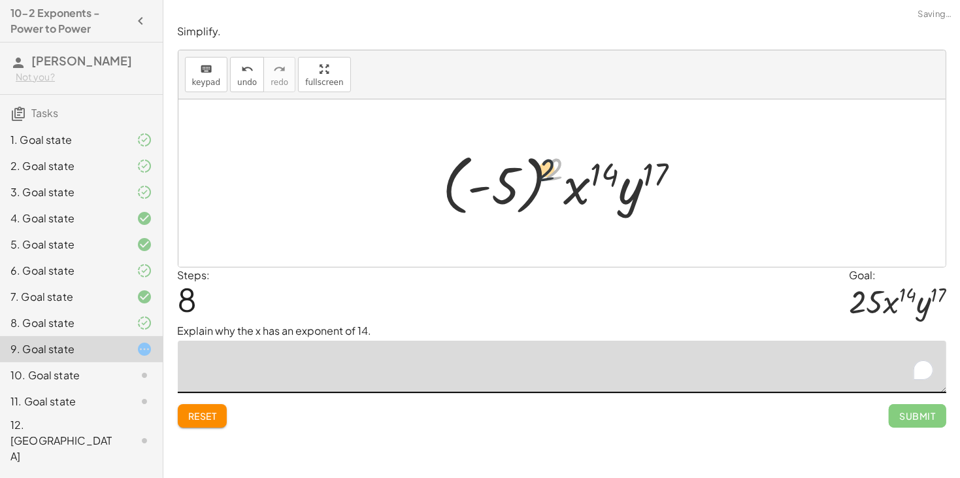
drag, startPoint x: 552, startPoint y: 175, endPoint x: 525, endPoint y: 178, distance: 27.6
click at [525, 178] on div at bounding box center [567, 183] width 262 height 73
click at [482, 188] on div at bounding box center [567, 183] width 262 height 73
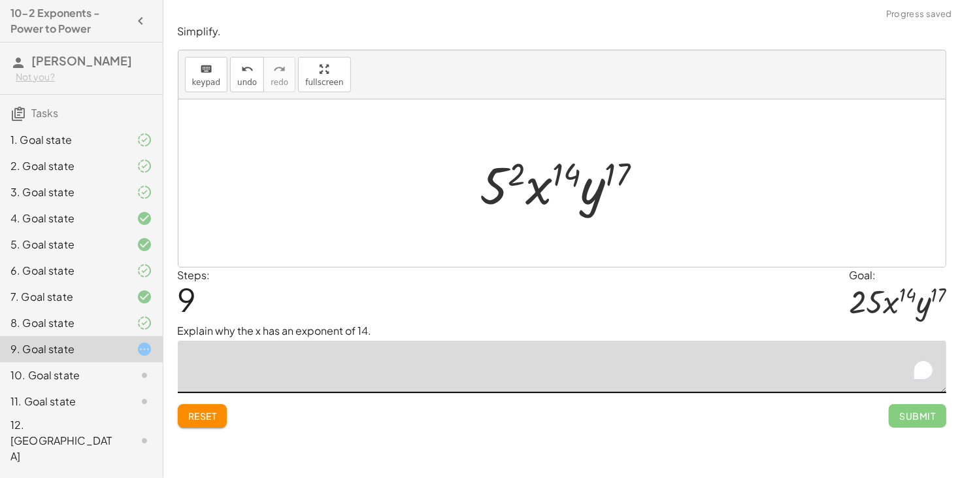
click at [514, 170] on div at bounding box center [567, 183] width 186 height 67
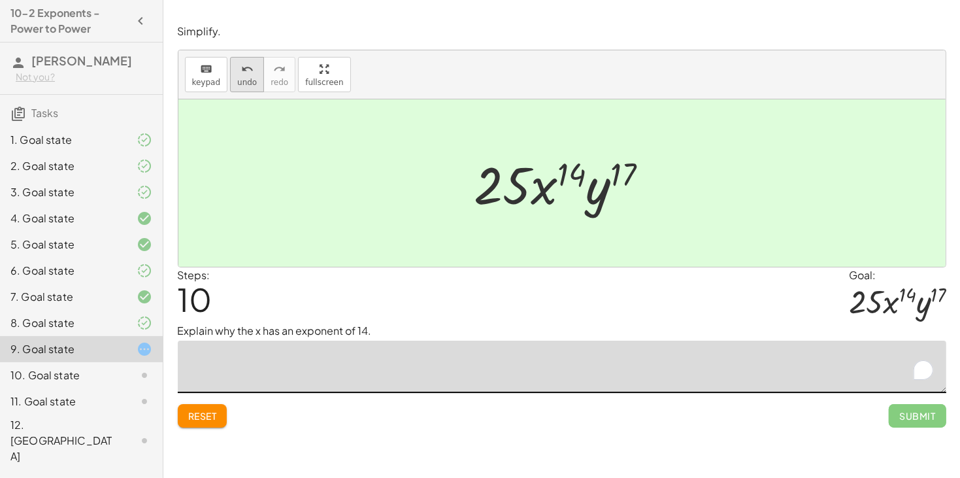
click at [241, 71] on icon "undo" at bounding box center [247, 69] width 12 height 16
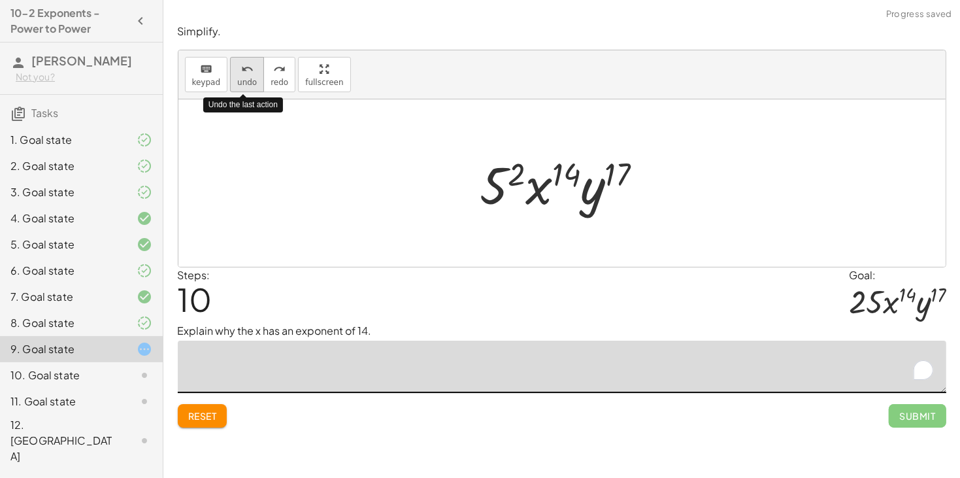
click at [241, 71] on icon "undo" at bounding box center [247, 69] width 12 height 16
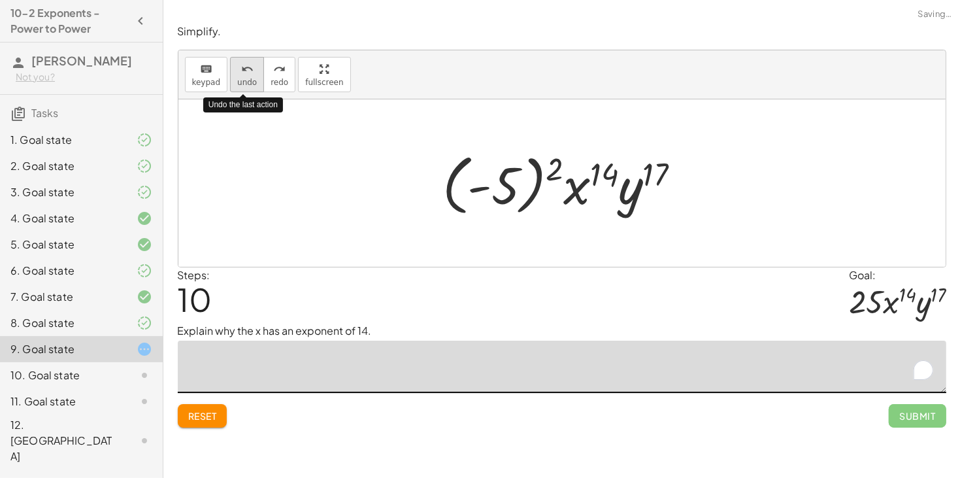
click at [241, 71] on icon "undo" at bounding box center [247, 69] width 12 height 16
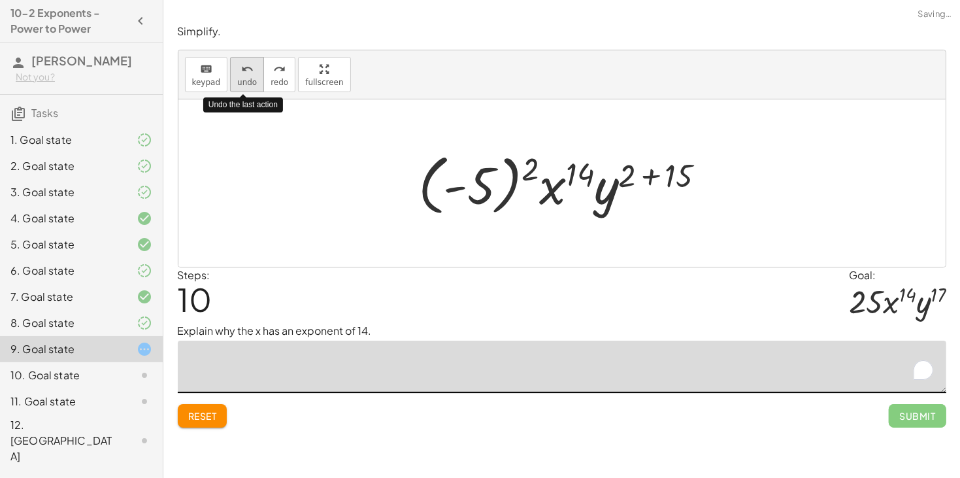
click at [241, 71] on icon "undo" at bounding box center [247, 69] width 12 height 16
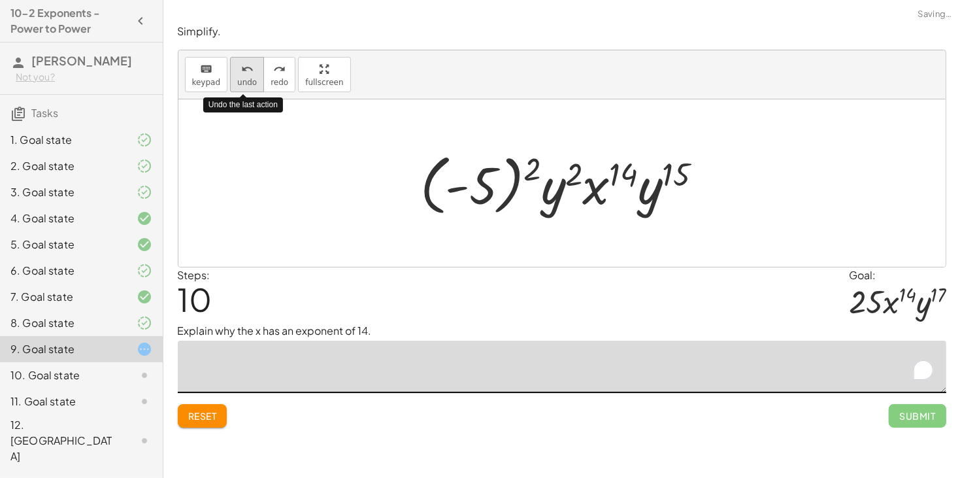
click at [241, 71] on icon "undo" at bounding box center [247, 69] width 12 height 16
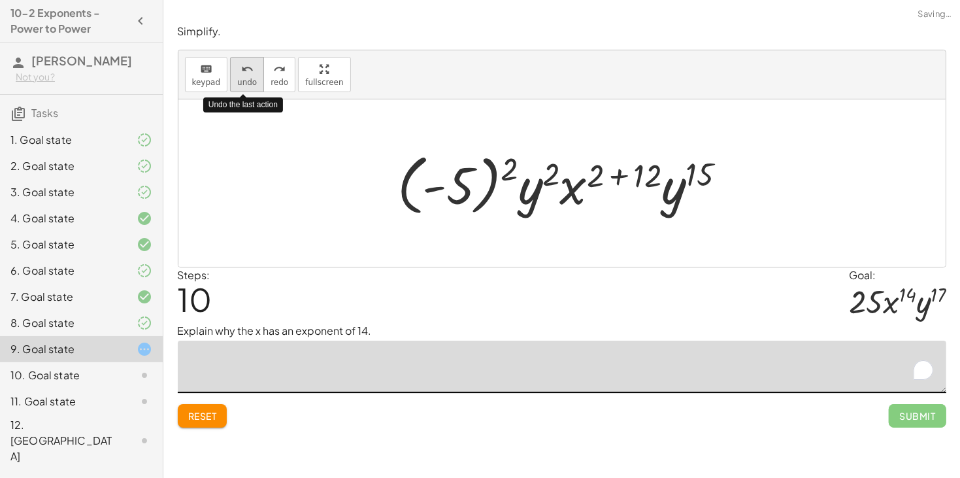
click at [241, 71] on icon "undo" at bounding box center [247, 69] width 12 height 16
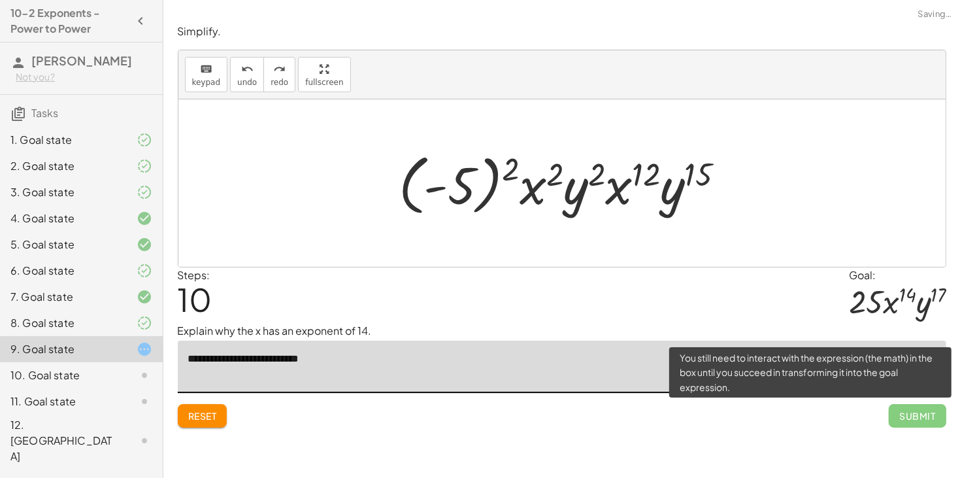
type textarea "**********"
click at [920, 409] on span "Submit" at bounding box center [917, 416] width 57 height 24
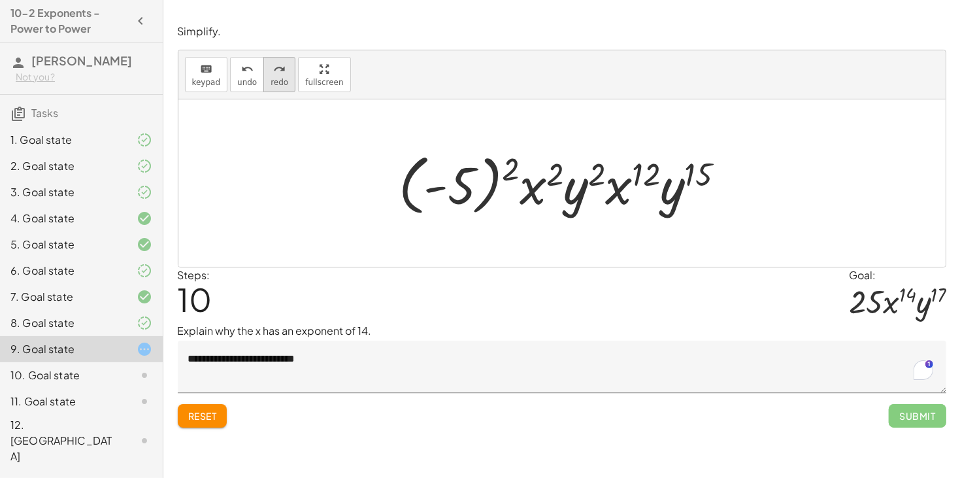
click at [276, 82] on span "redo" at bounding box center [280, 82] width 18 height 9
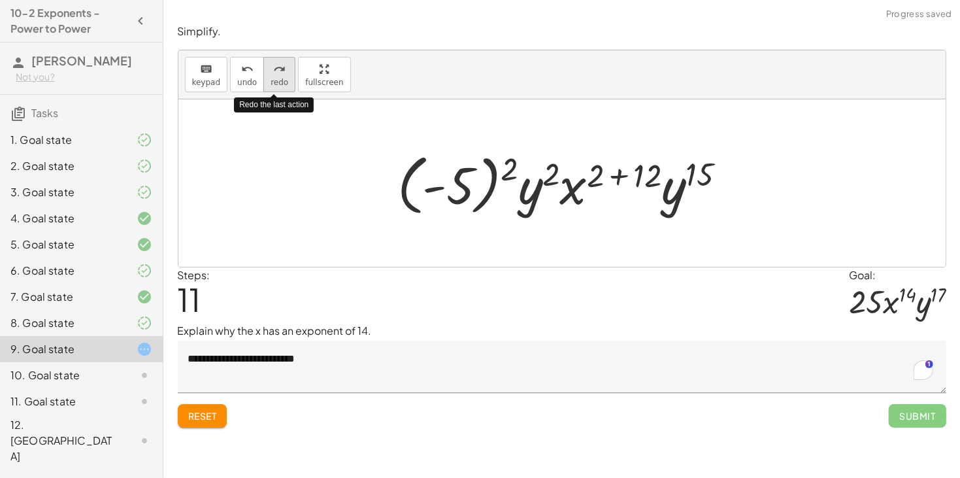
click at [276, 82] on span "redo" at bounding box center [280, 82] width 18 height 9
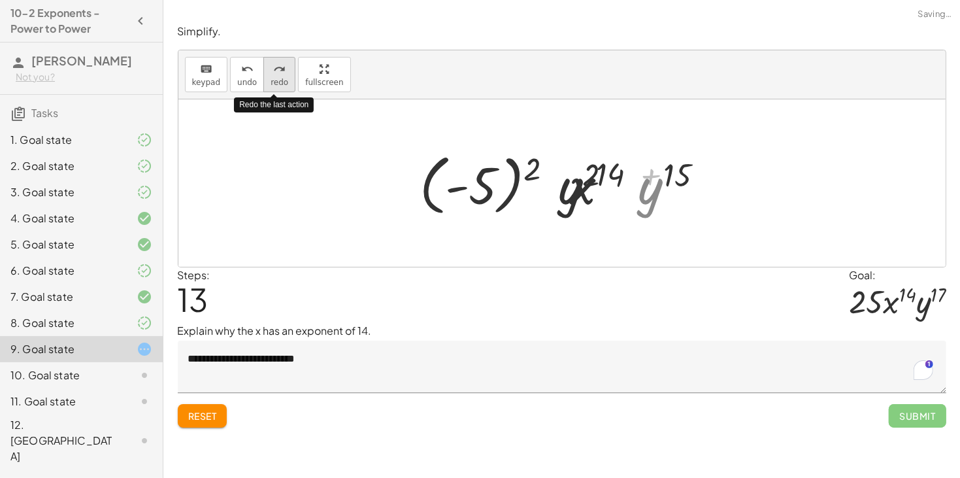
click at [276, 82] on span "redo" at bounding box center [280, 82] width 18 height 9
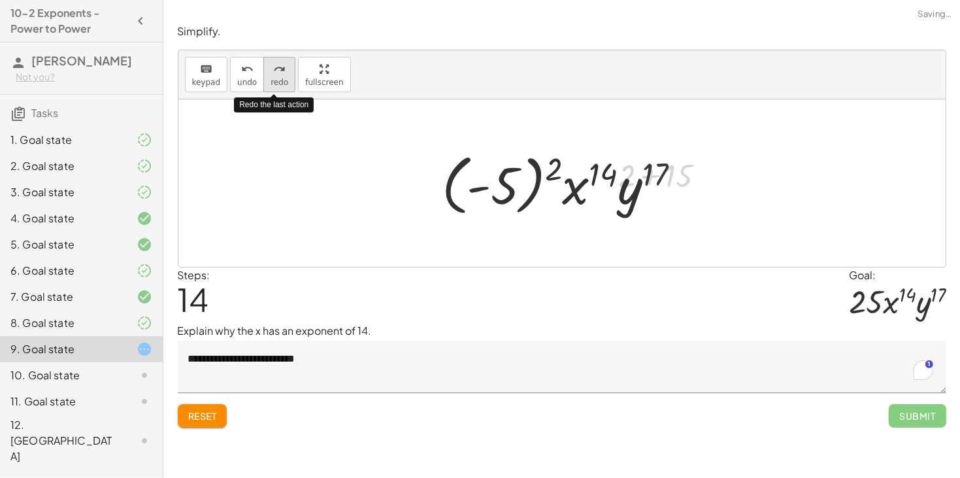
click at [276, 82] on span "redo" at bounding box center [280, 82] width 18 height 9
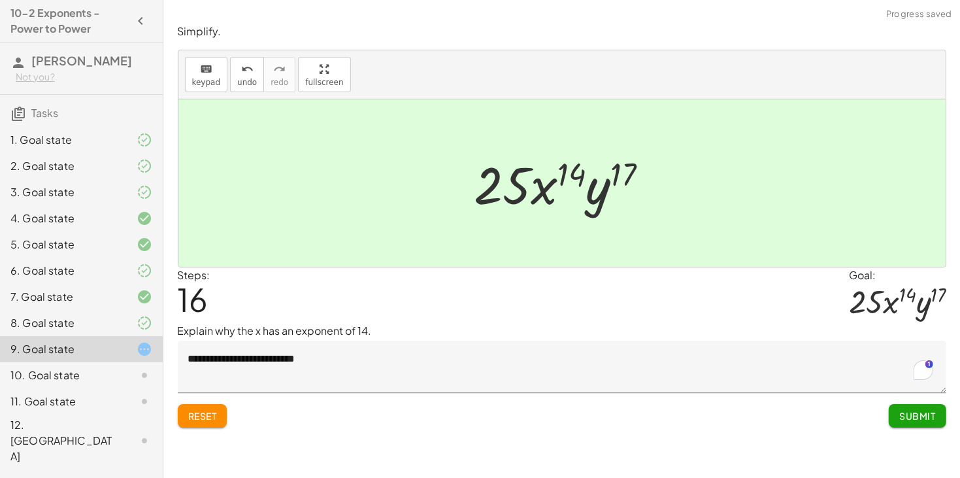
click at [899, 410] on span "Submit" at bounding box center [917, 416] width 36 height 12
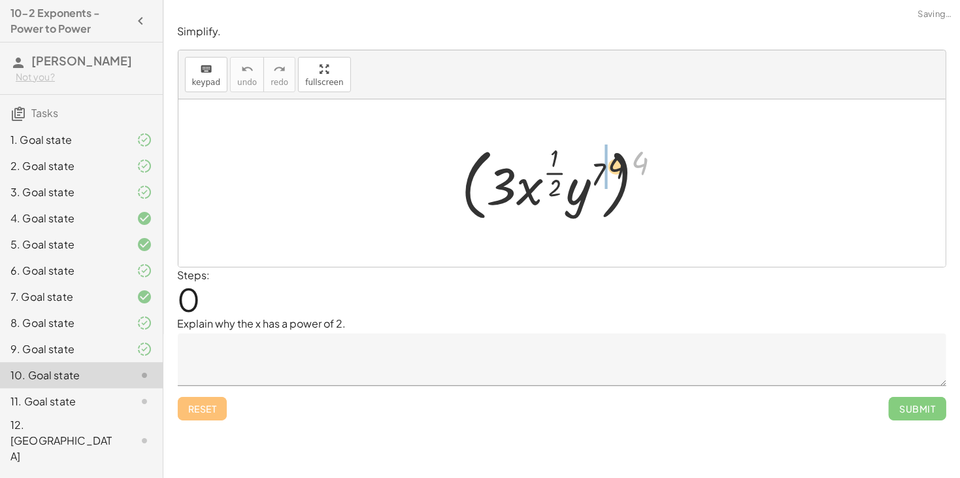
click at [599, 171] on div at bounding box center [566, 182] width 223 height 85
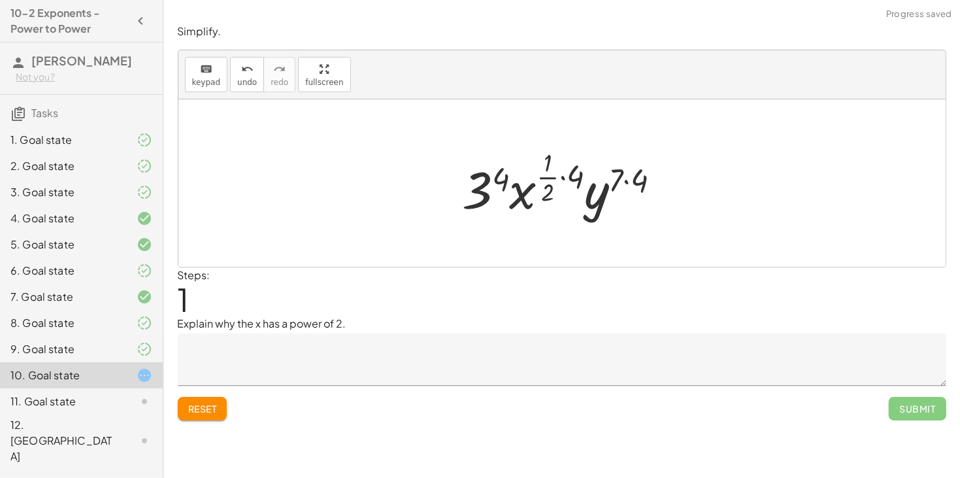
click at [624, 183] on div at bounding box center [567, 182] width 222 height 77
click at [565, 176] on div at bounding box center [566, 182] width 218 height 77
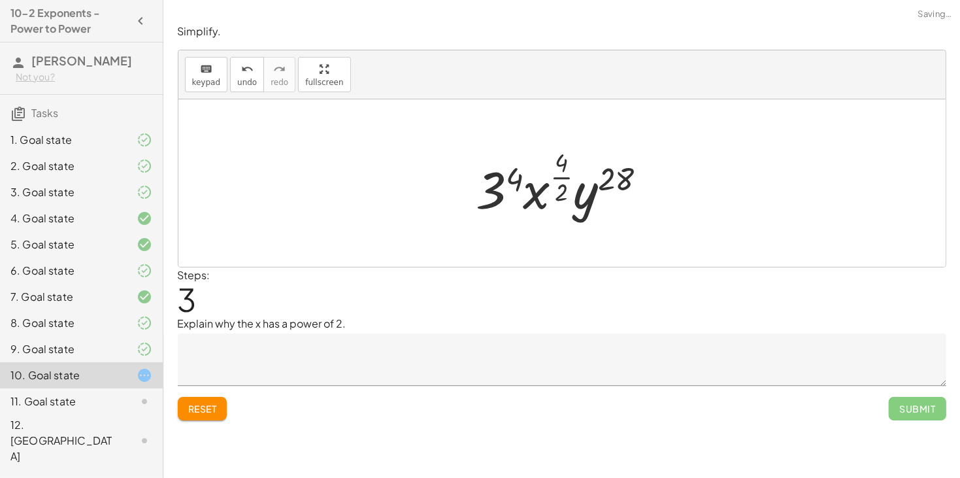
click at [563, 160] on div at bounding box center [566, 182] width 193 height 77
click at [562, 186] on div at bounding box center [566, 182] width 193 height 77
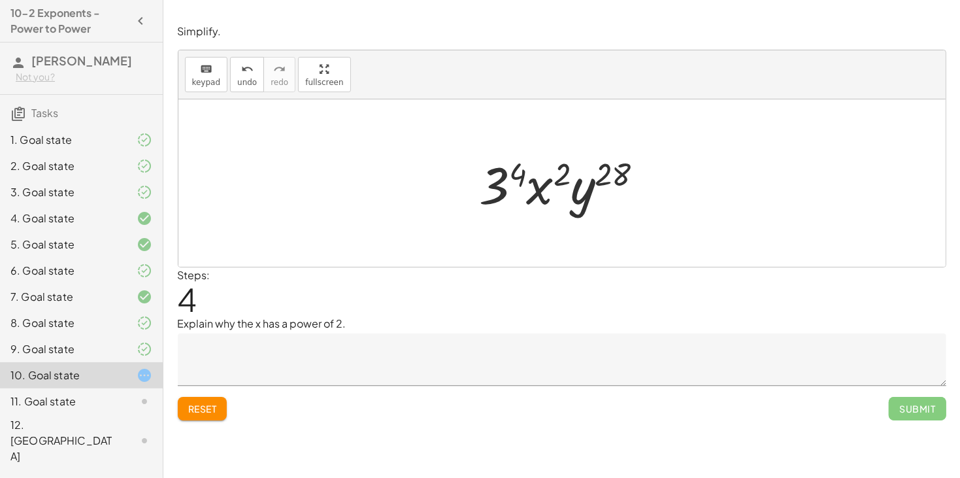
click at [514, 168] on div at bounding box center [567, 183] width 188 height 67
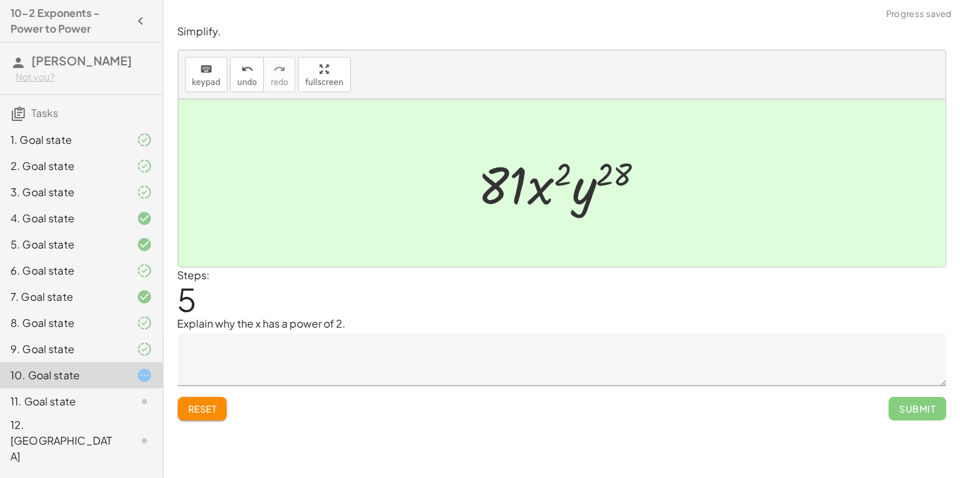
click at [435, 347] on textarea at bounding box center [562, 359] width 768 height 52
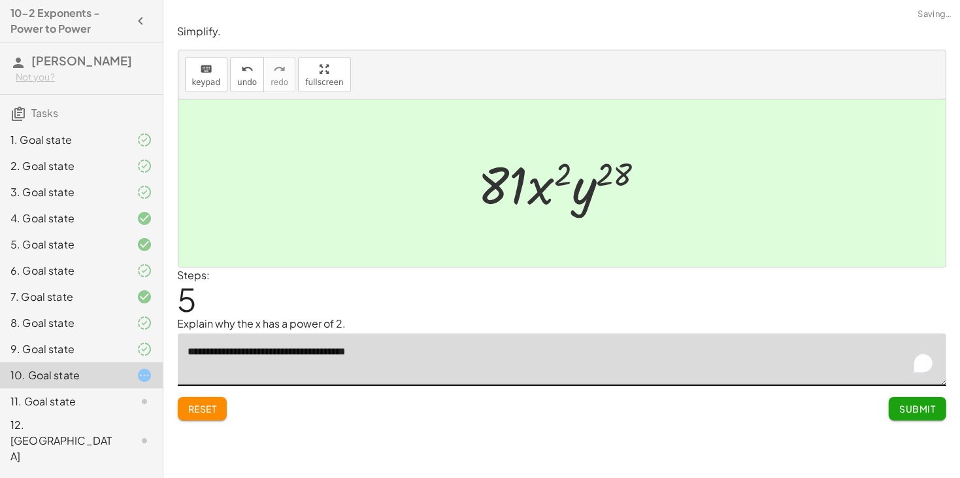
click at [318, 350] on textarea "**********" at bounding box center [562, 359] width 768 height 52
type textarea "**********"
click at [916, 410] on span "Submit" at bounding box center [917, 409] width 36 height 12
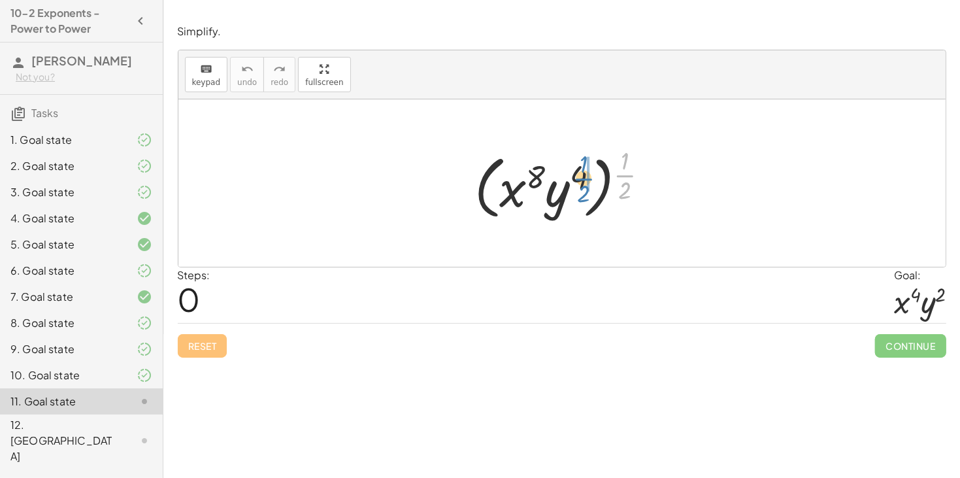
drag, startPoint x: 626, startPoint y: 177, endPoint x: 583, endPoint y: 180, distance: 43.2
click at [583, 180] on div at bounding box center [567, 182] width 198 height 81
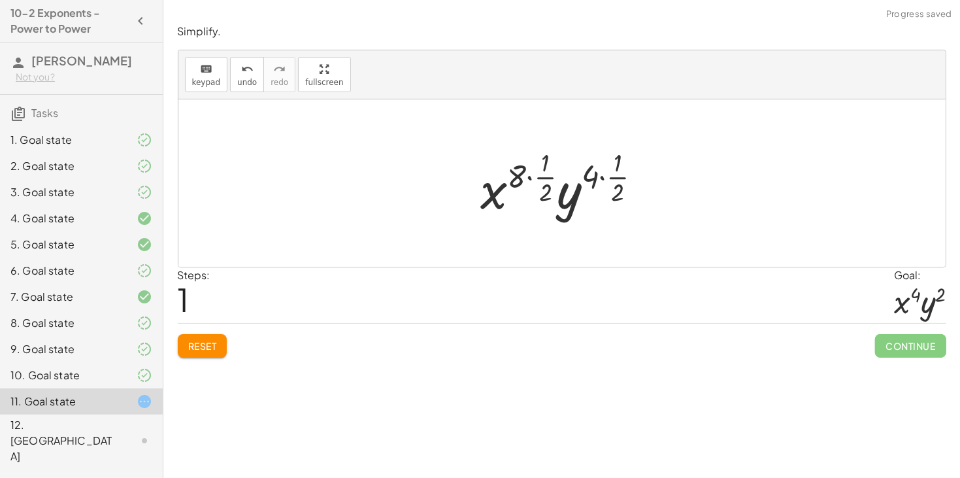
click at [601, 178] on div at bounding box center [566, 182] width 184 height 77
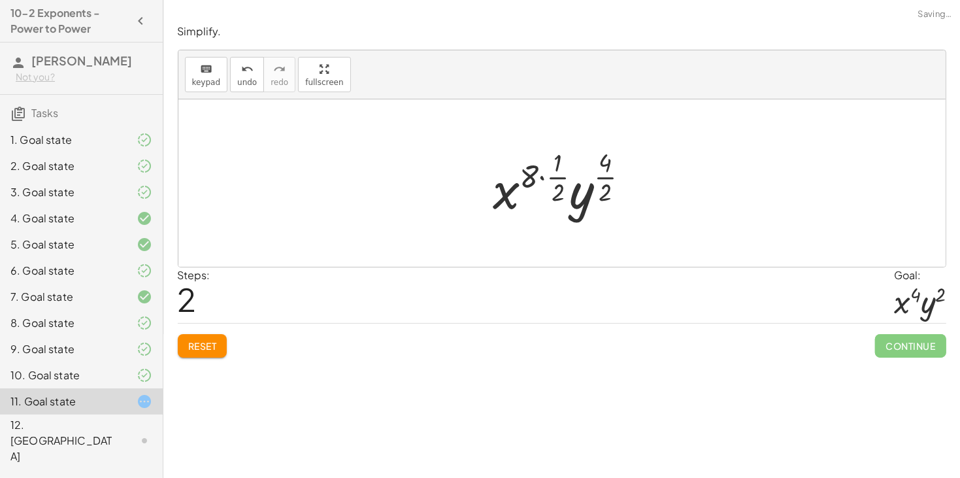
click at [609, 188] on div at bounding box center [567, 182] width 160 height 77
click at [561, 193] on div at bounding box center [567, 182] width 154 height 77
click at [543, 176] on div at bounding box center [567, 182] width 154 height 77
click at [545, 193] on div at bounding box center [567, 182] width 129 height 77
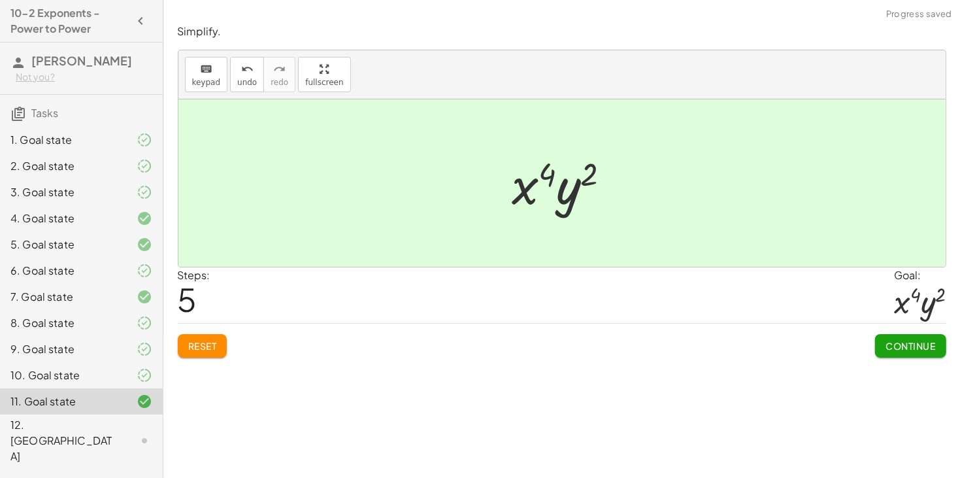
click at [895, 355] on button "Continue" at bounding box center [910, 346] width 71 height 24
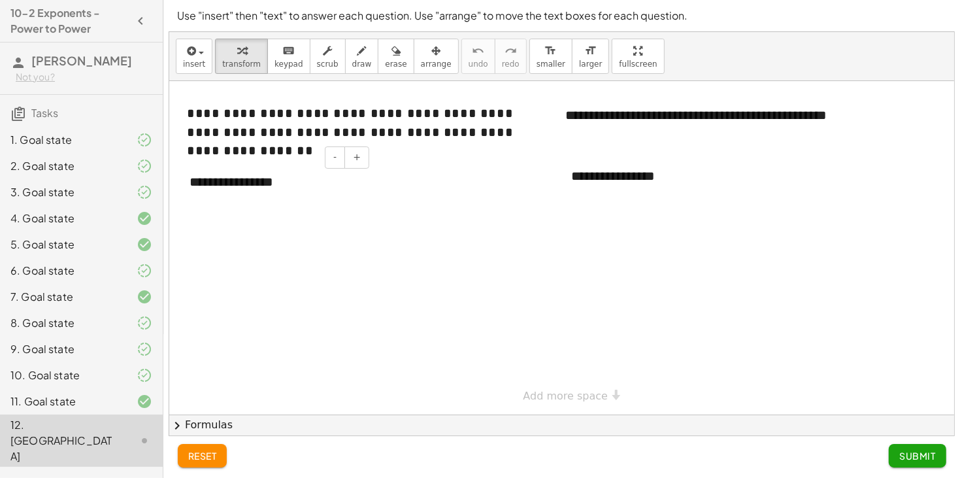
click at [199, 202] on div "**********" at bounding box center [274, 181] width 196 height 45
click at [641, 182] on div "**********" at bounding box center [656, 176] width 196 height 45
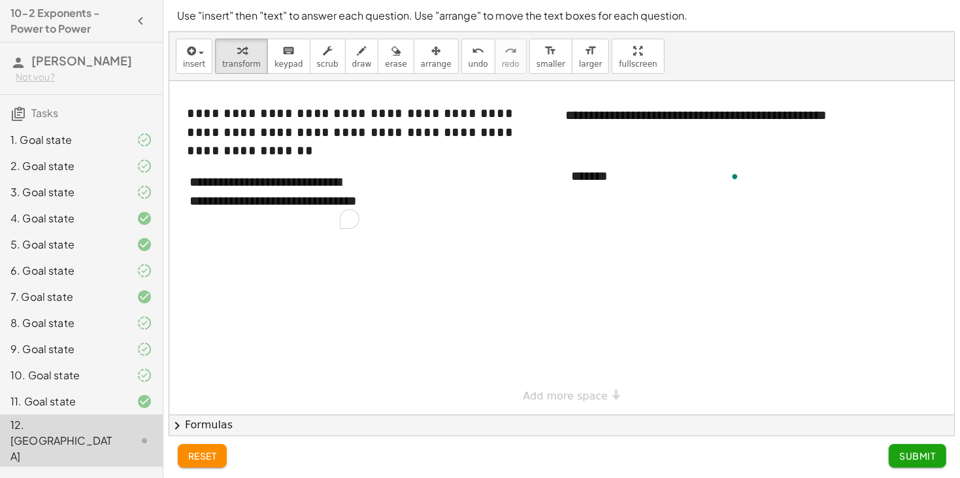
click at [902, 463] on button "Submit" at bounding box center [917, 456] width 57 height 24
